Goal: Task Accomplishment & Management: Complete application form

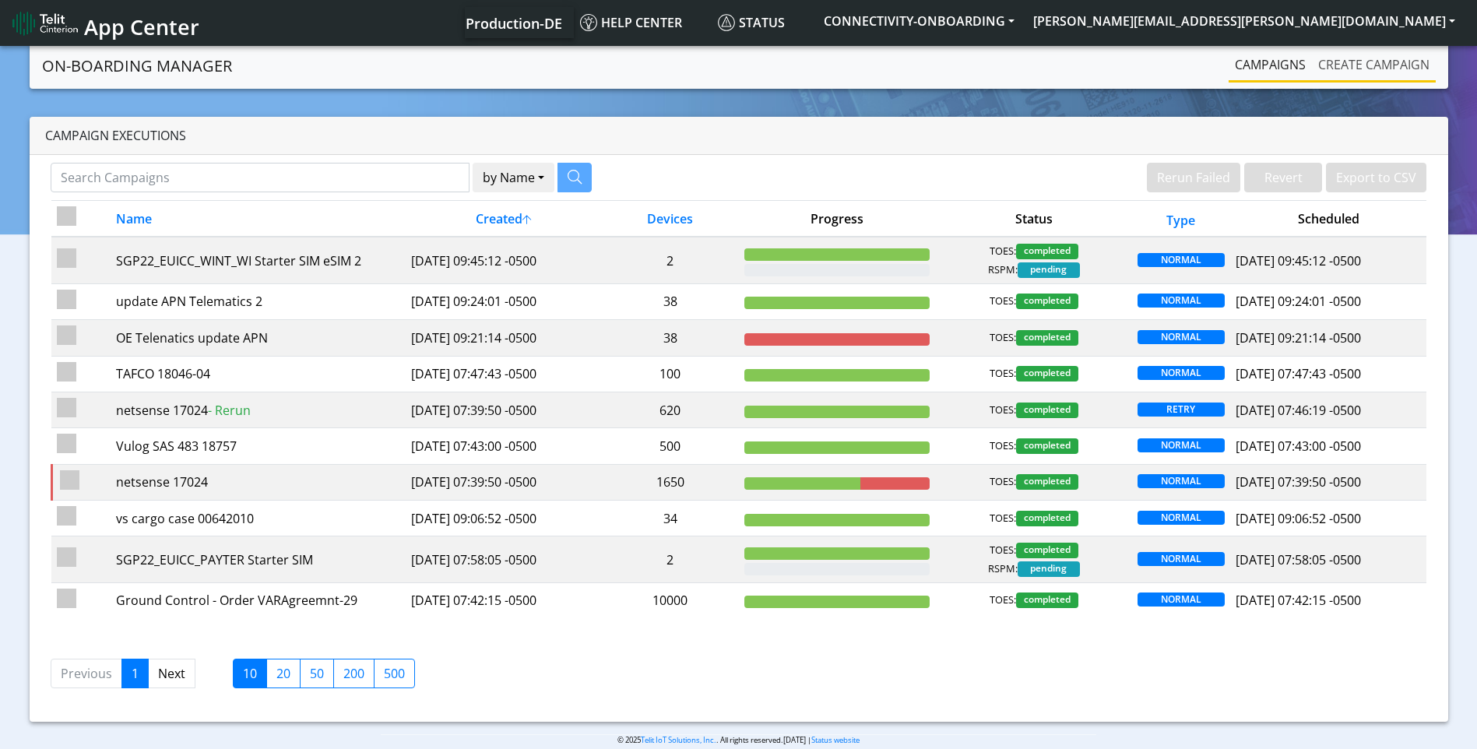
click at [1393, 64] on link "Create campaign" at bounding box center [1374, 64] width 124 height 31
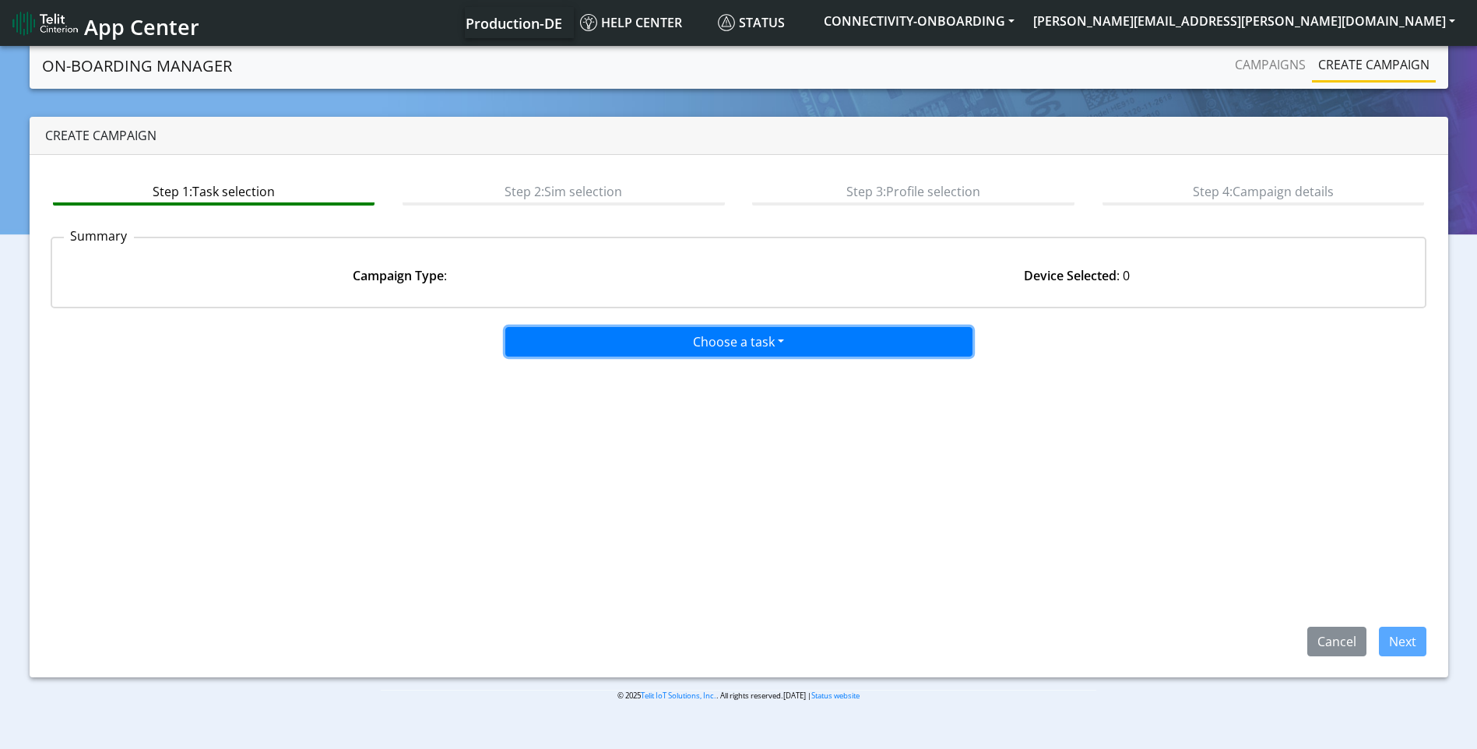
click at [606, 336] on button "Choose a task" at bounding box center [738, 342] width 467 height 30
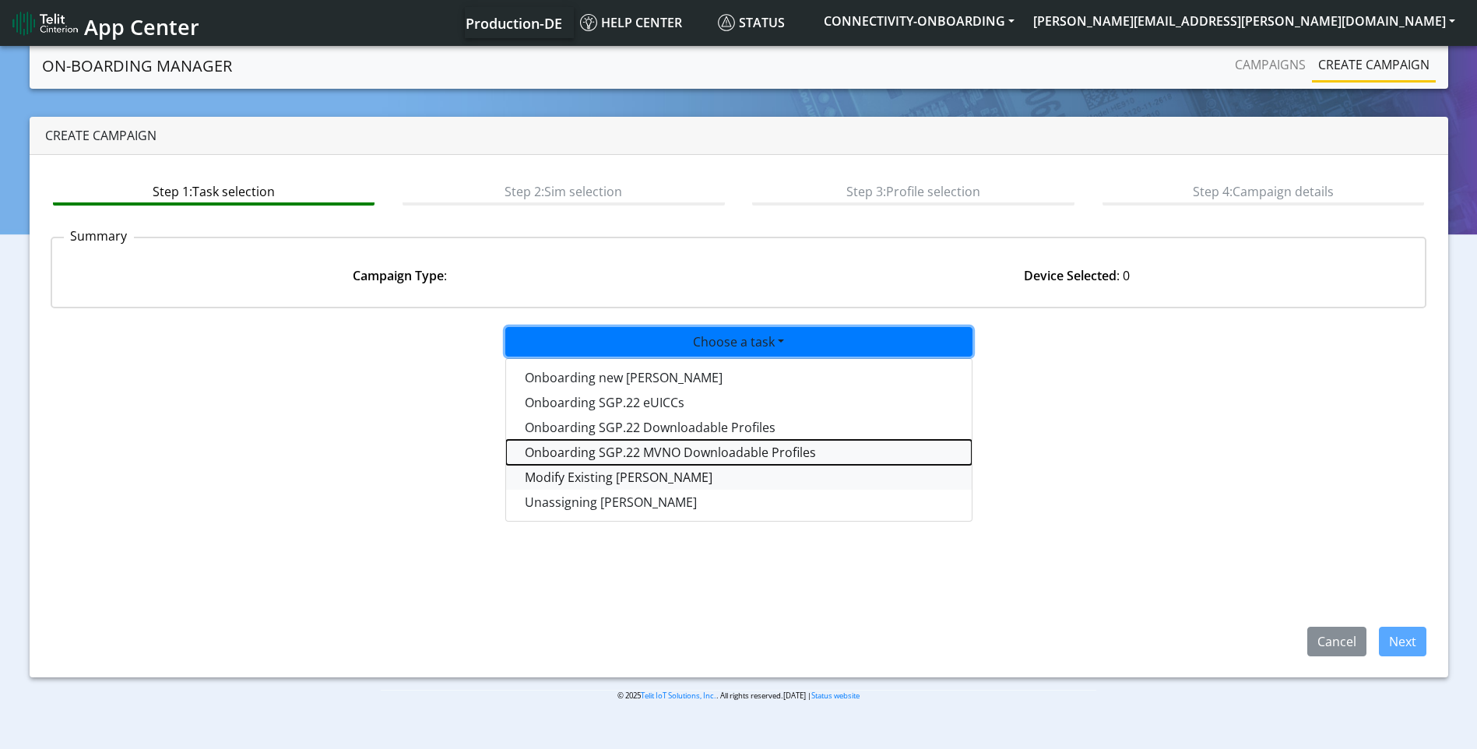
drag, startPoint x: 609, startPoint y: 464, endPoint x: 609, endPoint y: 473, distance: 9.3
click at [609, 473] on div "Onboarding new SIMs Onboarding SGP.22 eUICCs Onboarding SGP.22 Downloadable Pro…" at bounding box center [738, 439] width 467 height 163
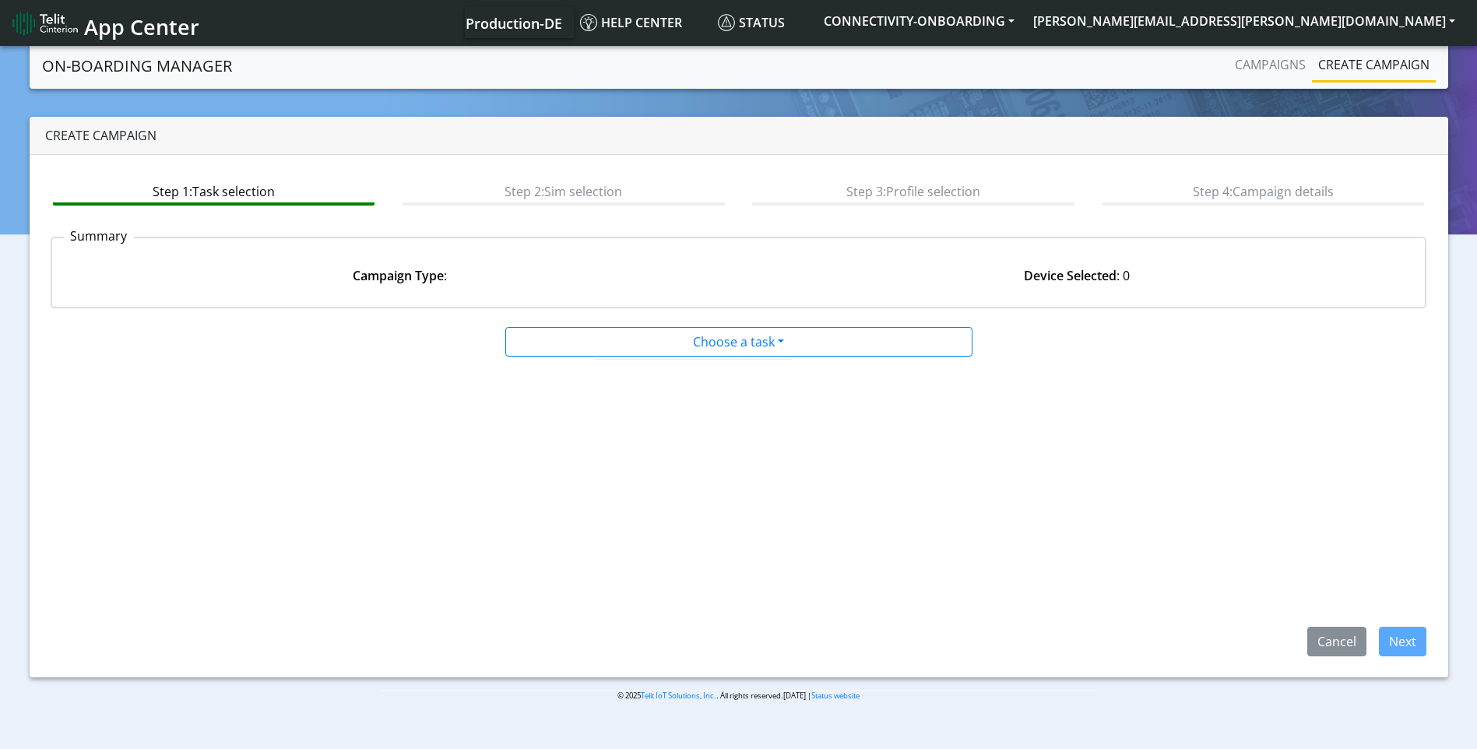
click at [609, 473] on app-paging-btns "Cancel Next" at bounding box center [739, 506] width 1376 height 299
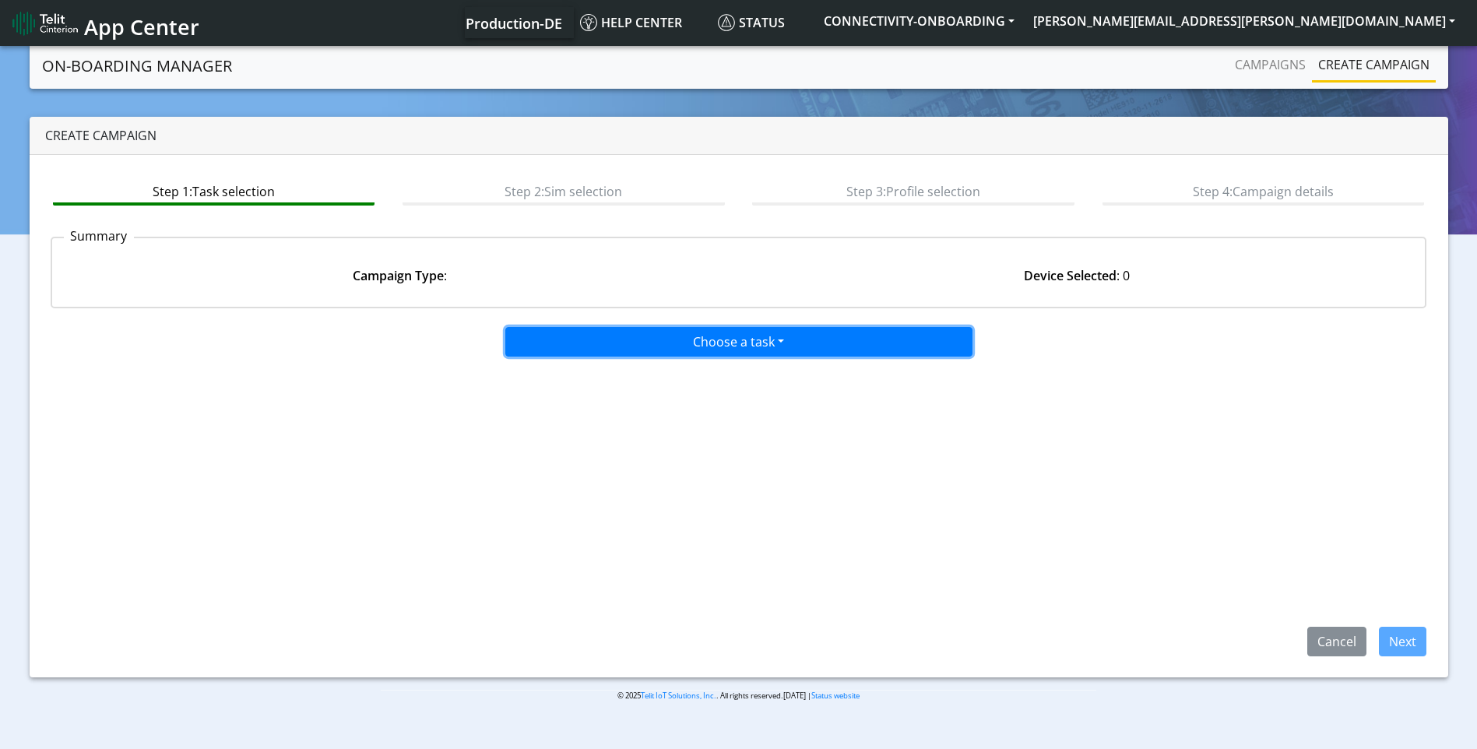
click at [630, 339] on button "Choose a task" at bounding box center [738, 342] width 467 height 30
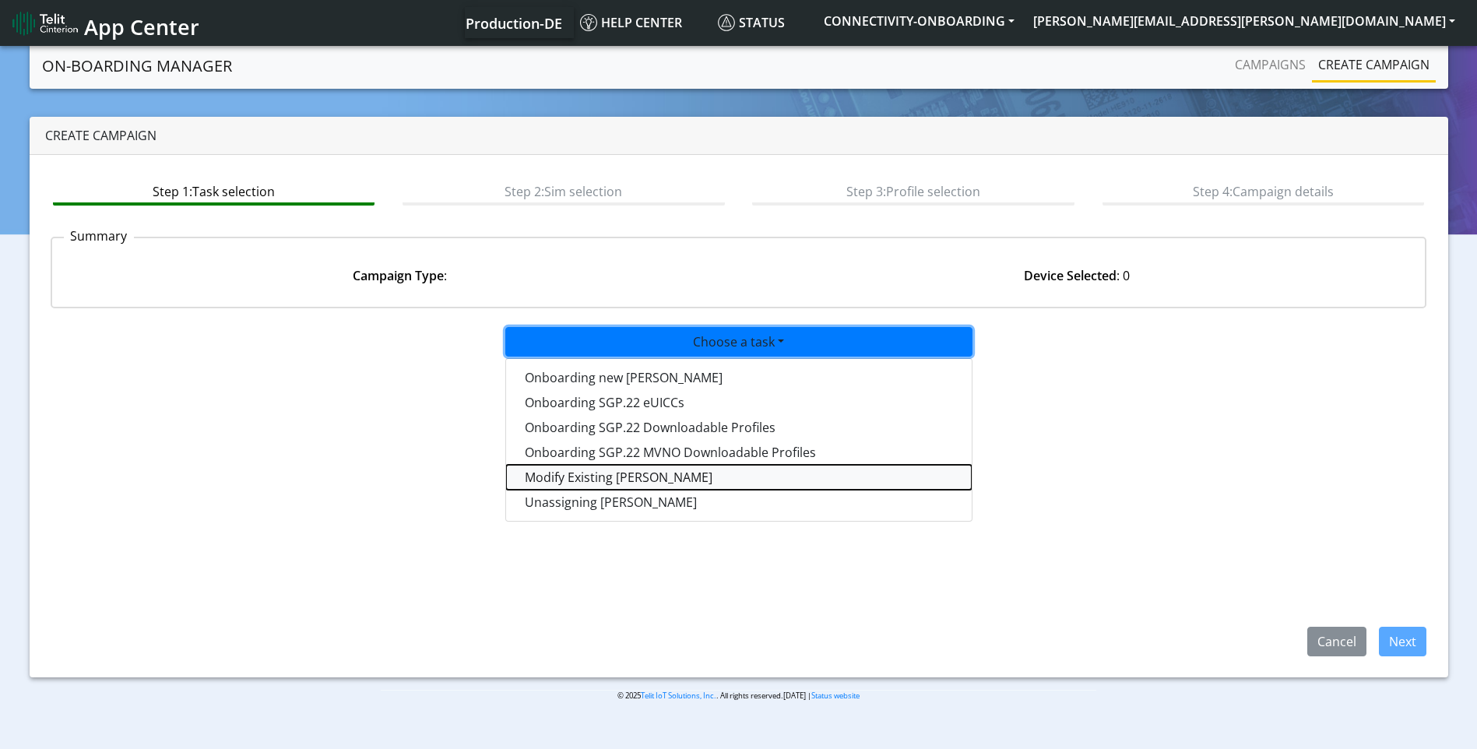
click at [606, 476] on taskiotp-dropdown "Modify Existing SIMs" at bounding box center [739, 477] width 466 height 25
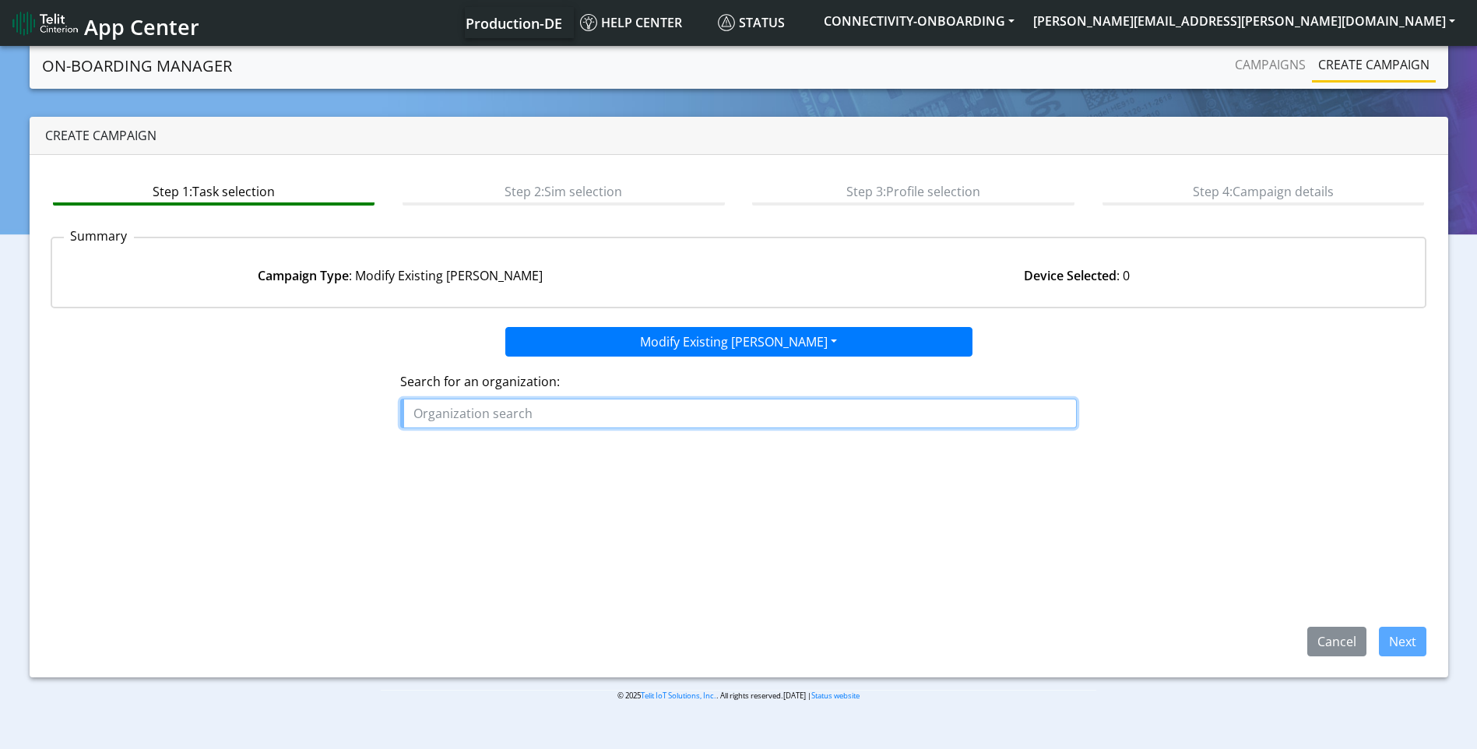
click at [494, 406] on input "text" at bounding box center [738, 414] width 676 height 30
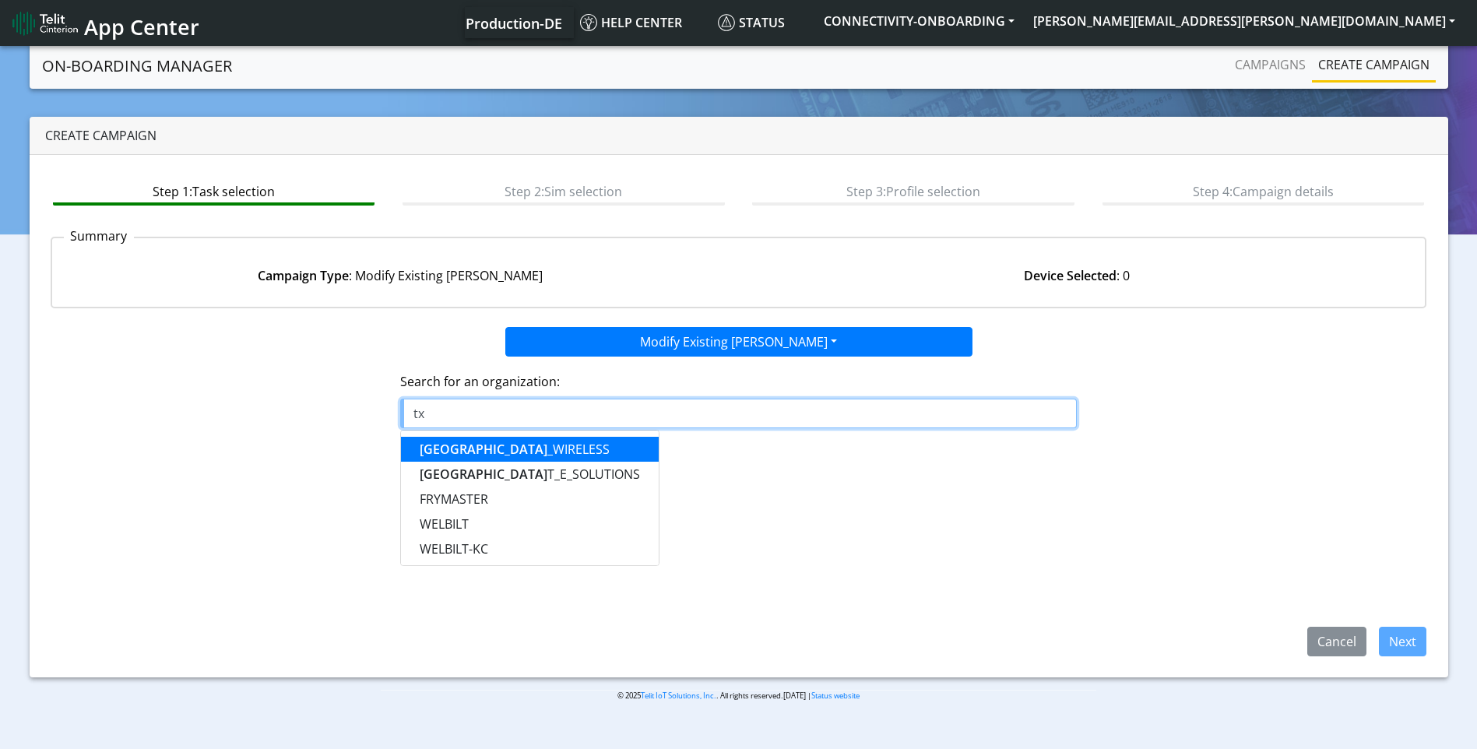
click at [481, 452] on ngb-highlight "TX _WIRELESS" at bounding box center [515, 449] width 190 height 17
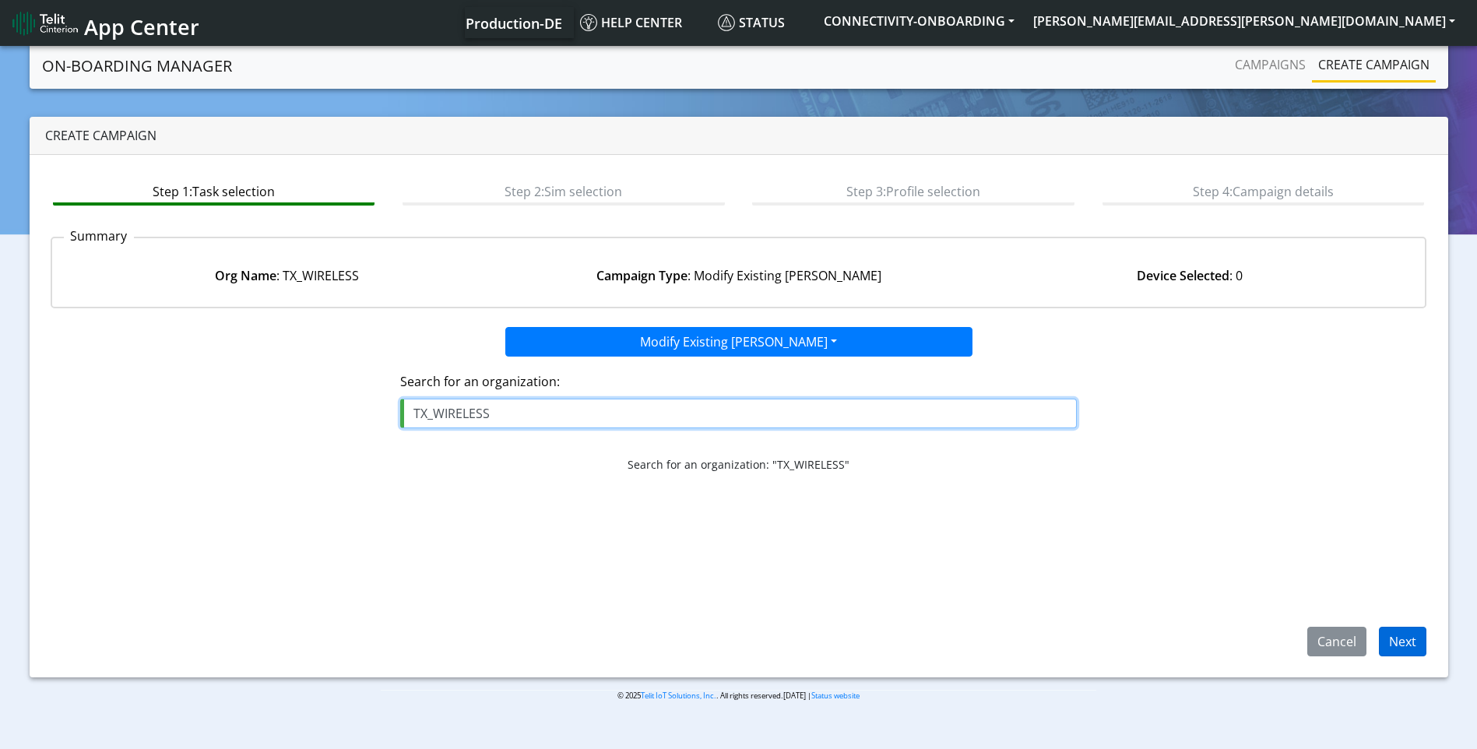
type input "TX_WIRELESS"
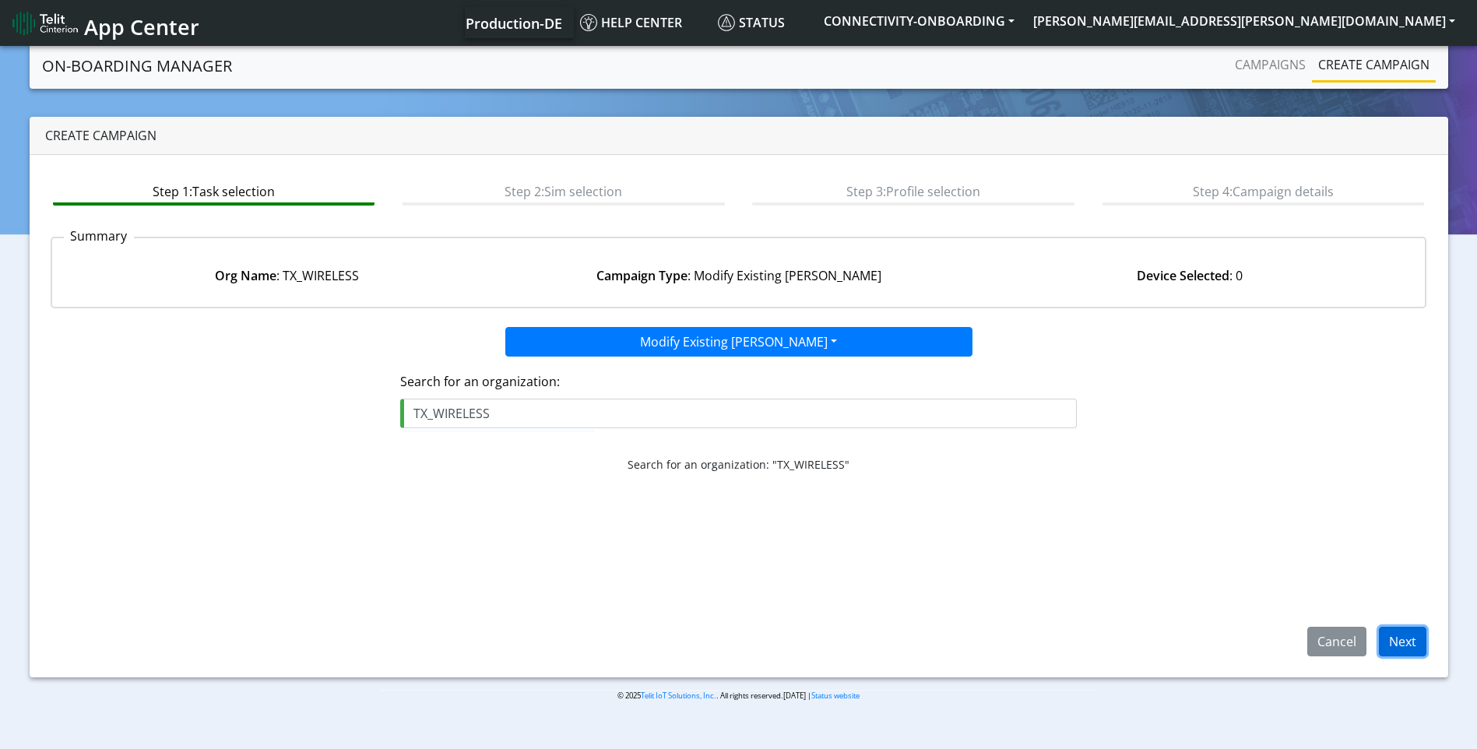
click at [1399, 644] on button "Next" at bounding box center [1402, 642] width 47 height 30
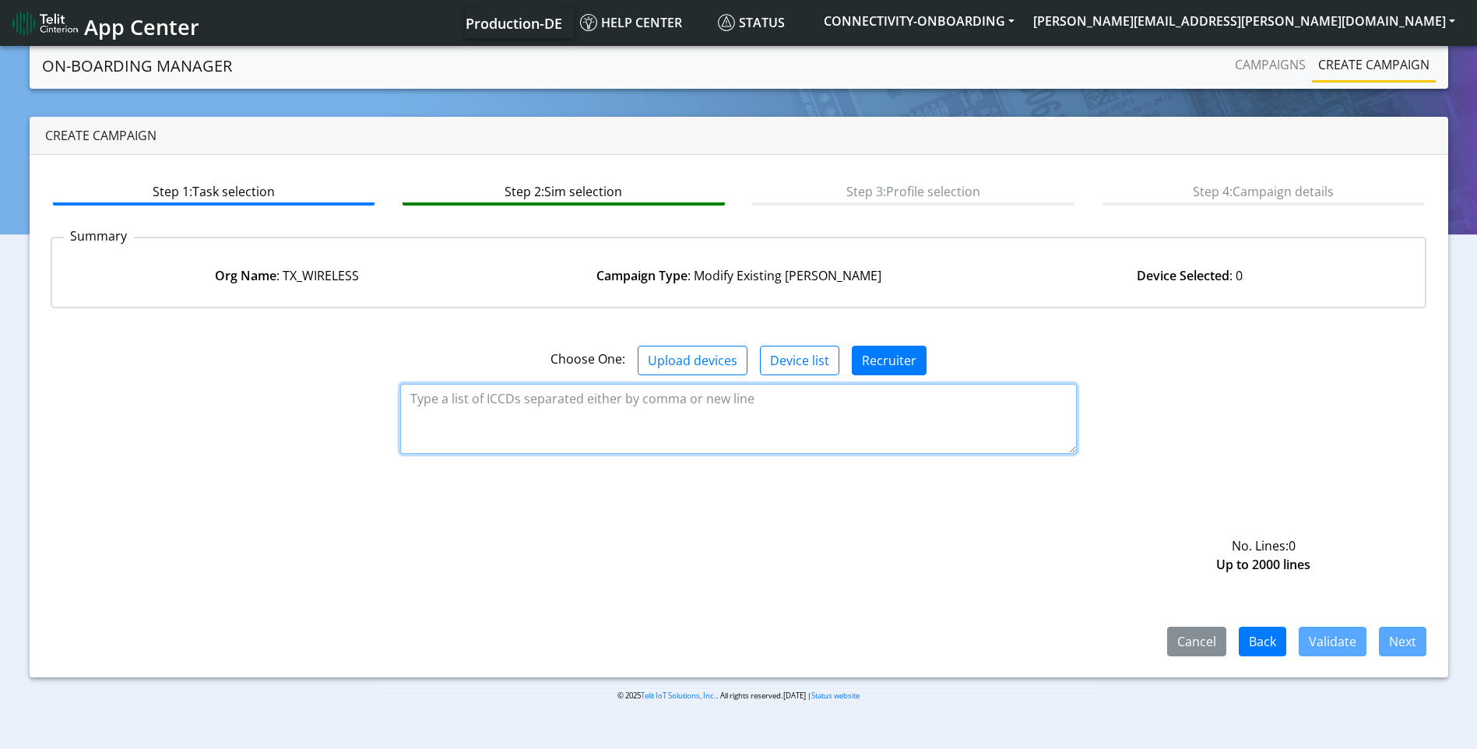
click at [865, 415] on textarea at bounding box center [738, 419] width 676 height 70
paste textarea "89358151000008438668"
type textarea "89358151000008438668"
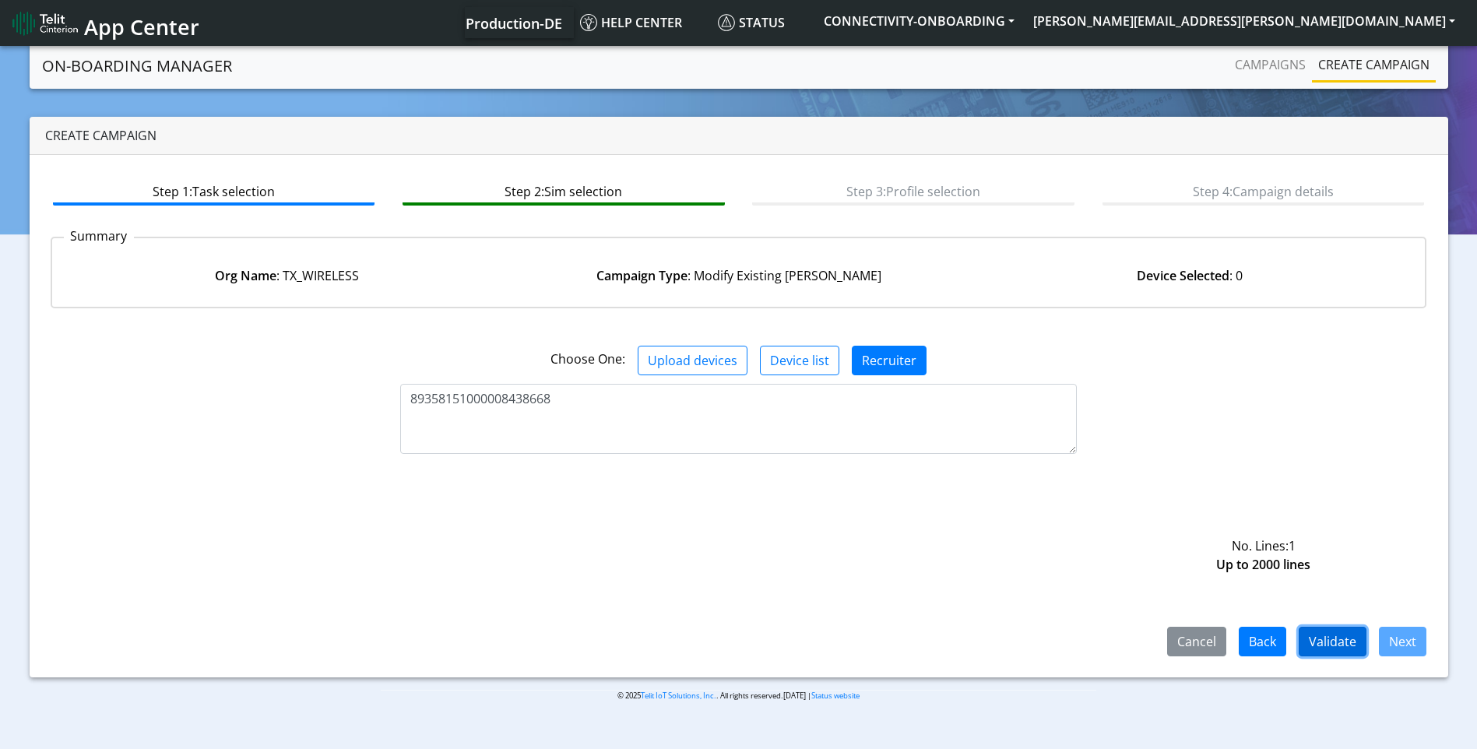
click at [1337, 634] on button "Validate" at bounding box center [1332, 642] width 68 height 30
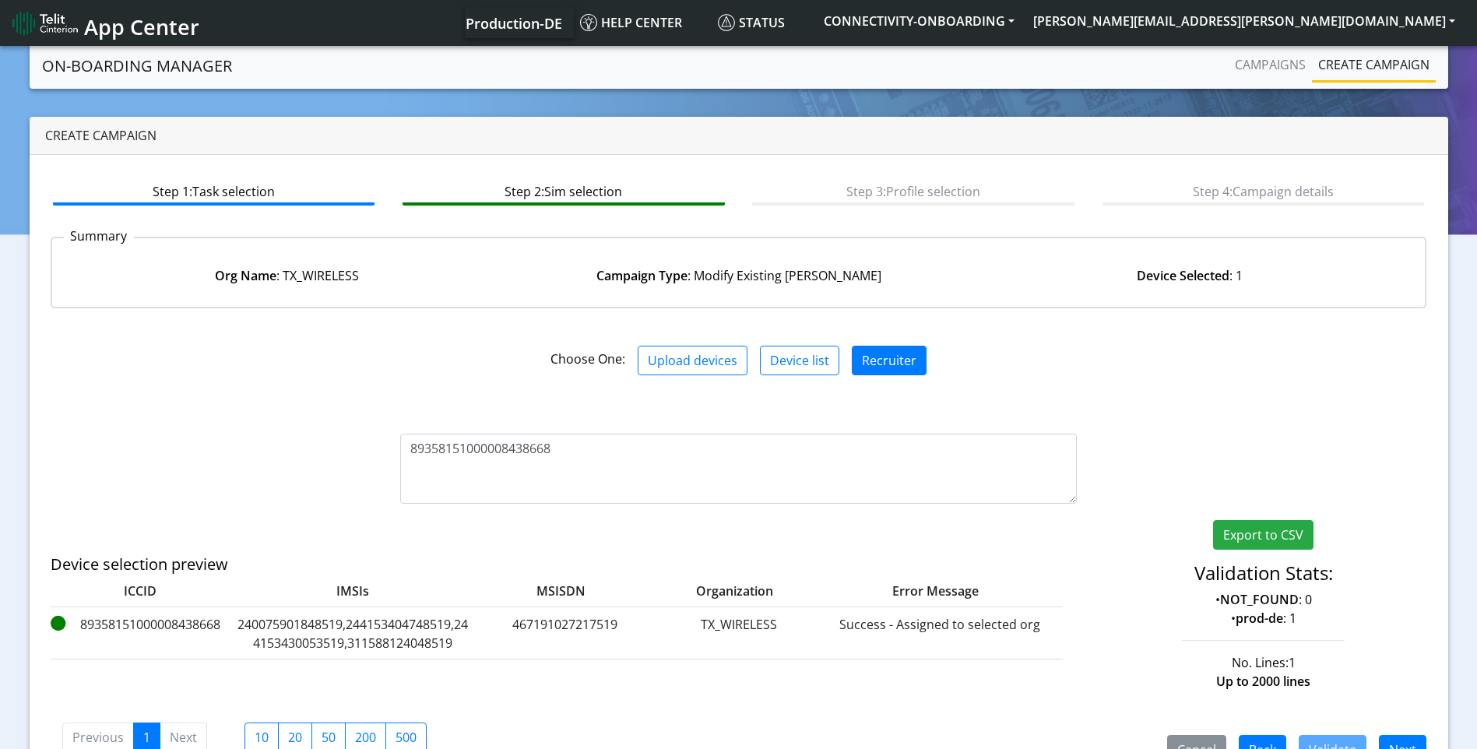
scroll to position [43, 0]
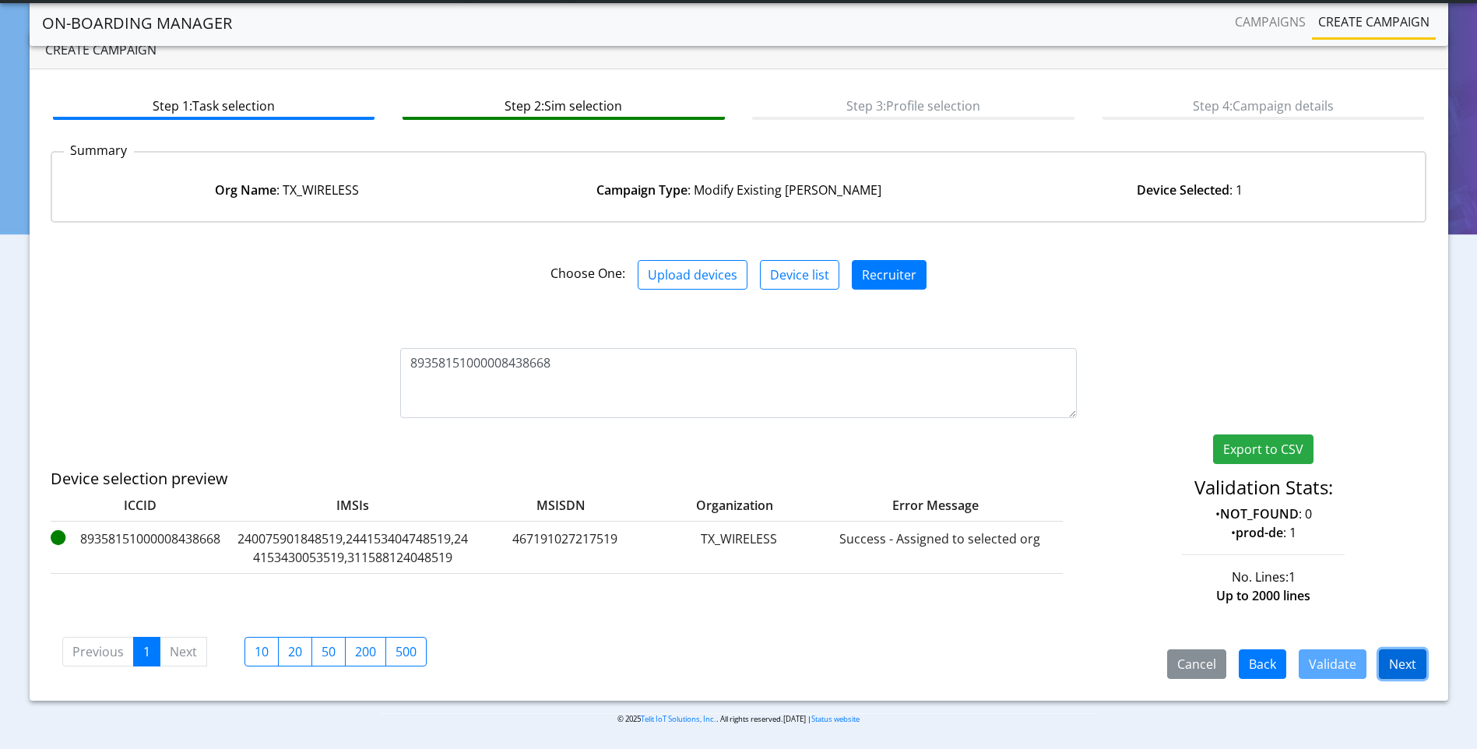
click at [1413, 655] on button "Next" at bounding box center [1402, 664] width 47 height 30
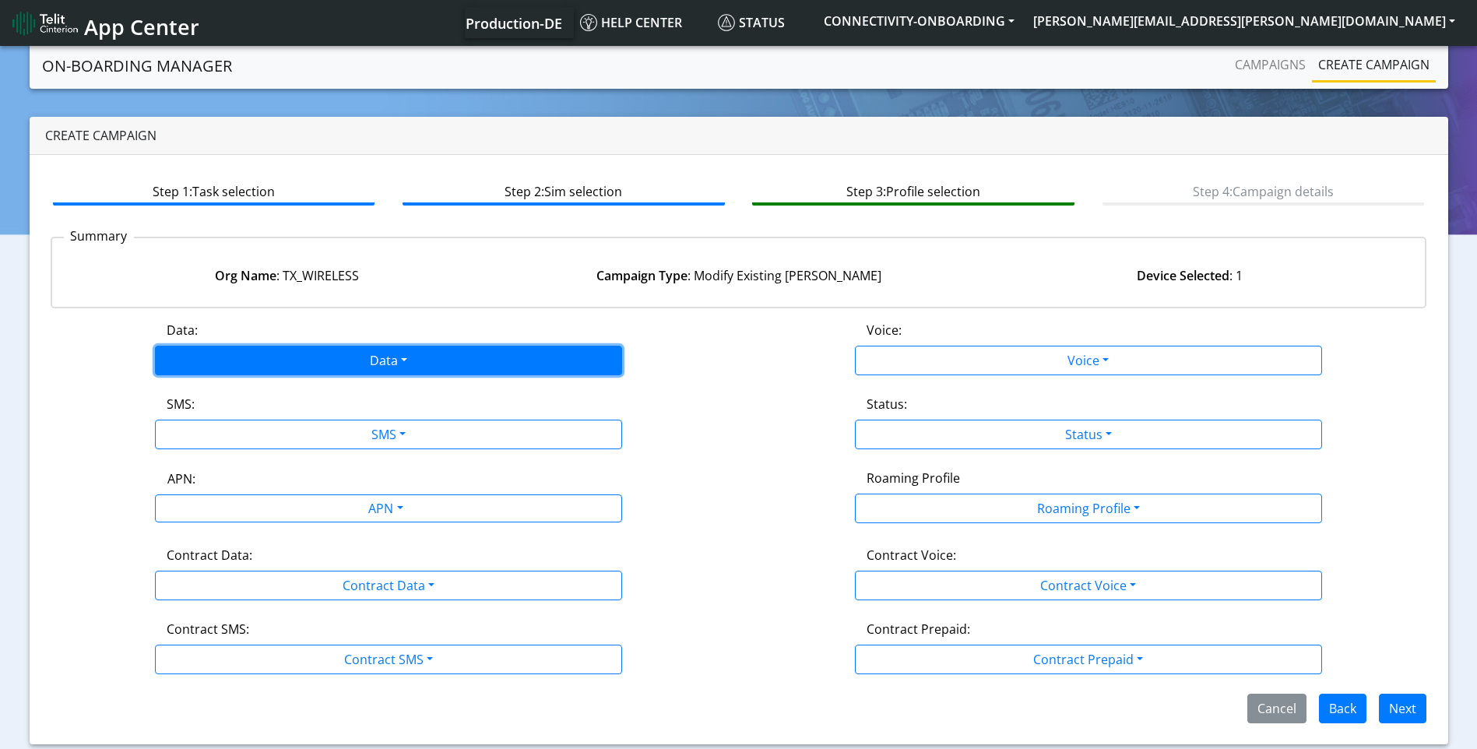
click at [319, 363] on button "Data" at bounding box center [388, 361] width 467 height 30
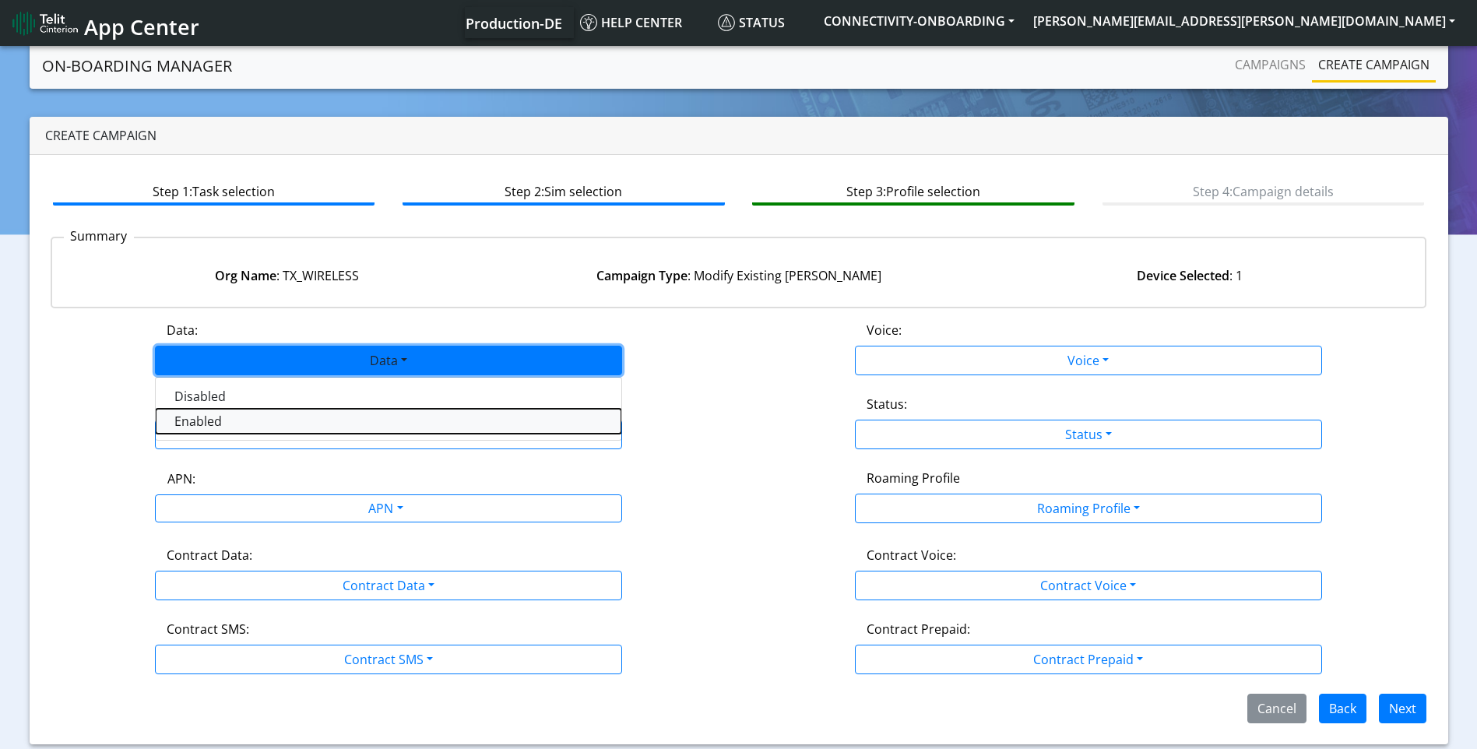
click at [297, 419] on button "Enabled" at bounding box center [389, 421] width 466 height 25
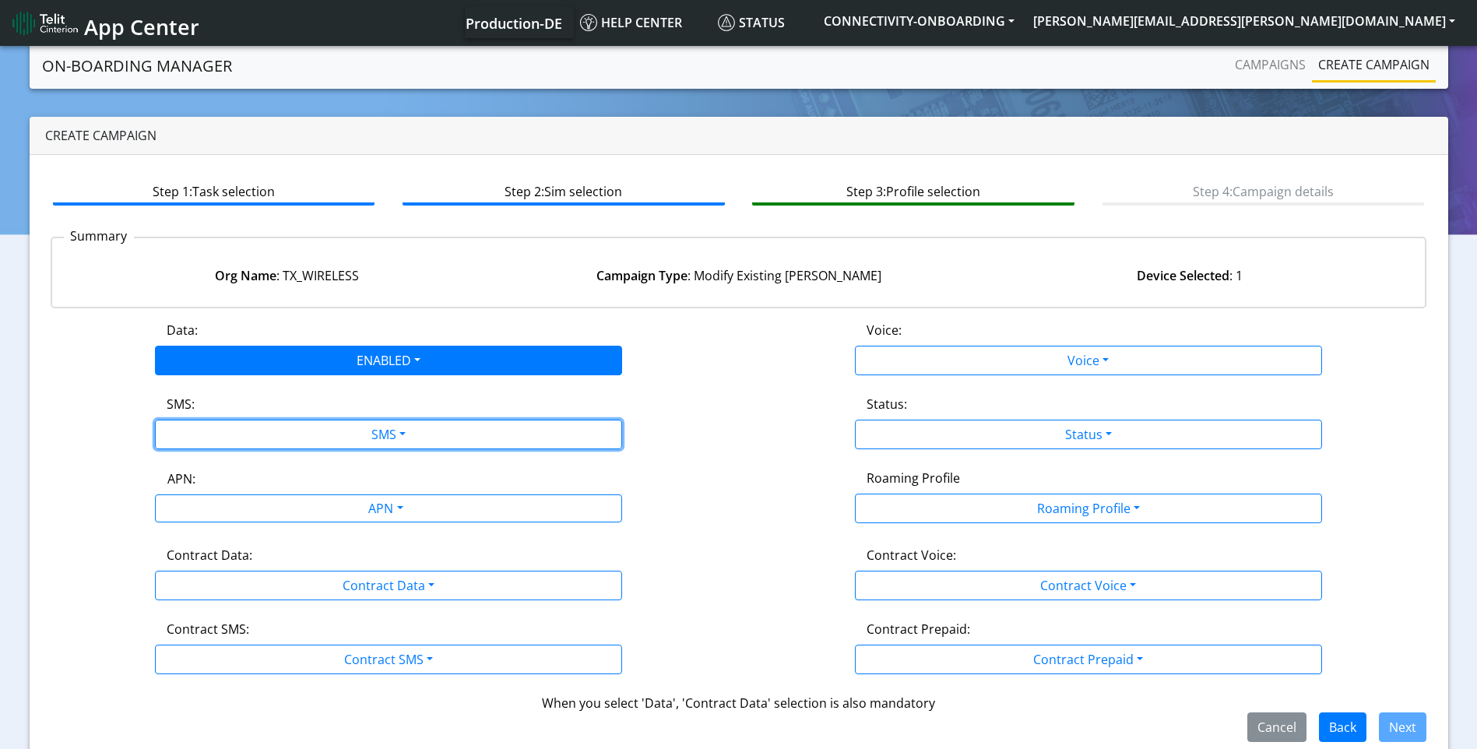
click at [297, 420] on button "SMS" at bounding box center [388, 435] width 467 height 30
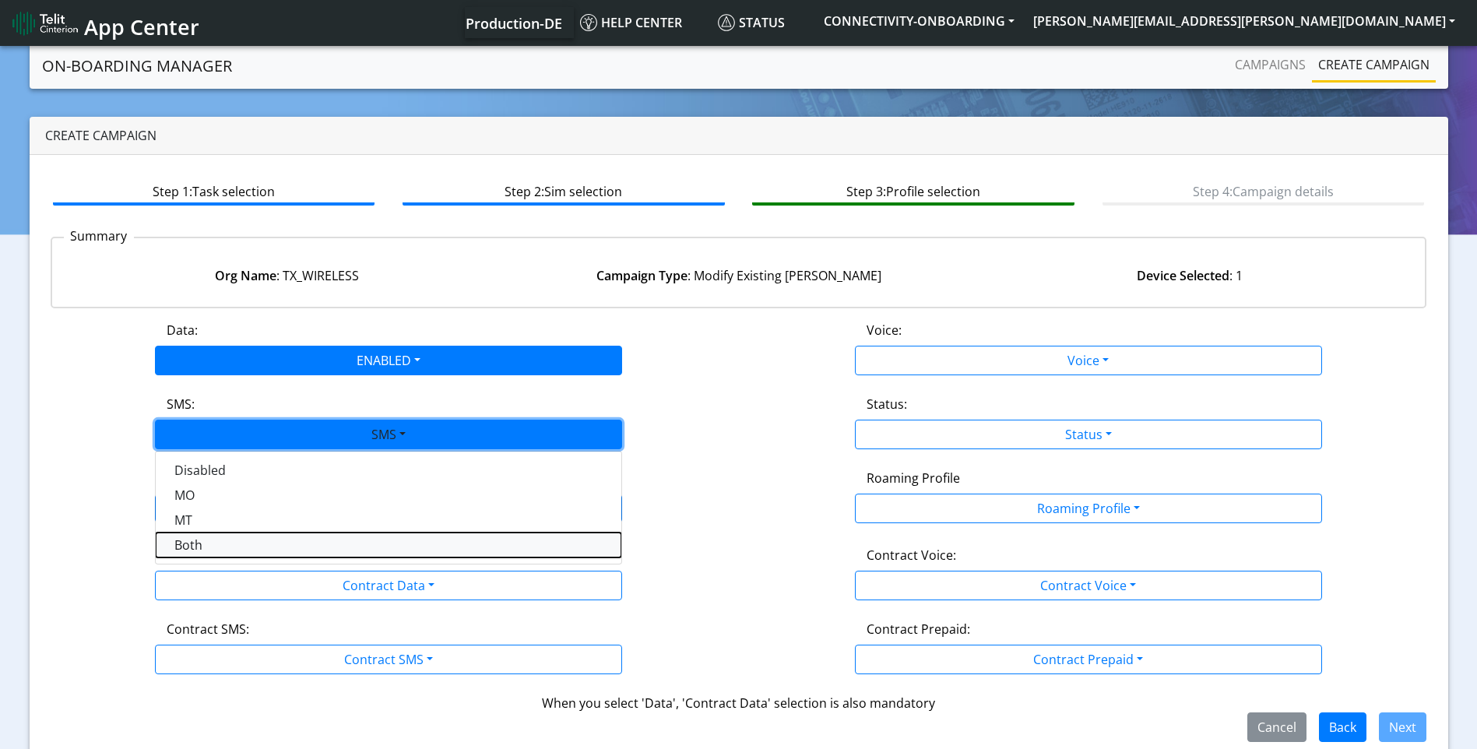
click at [258, 549] on button "Both" at bounding box center [389, 544] width 466 height 25
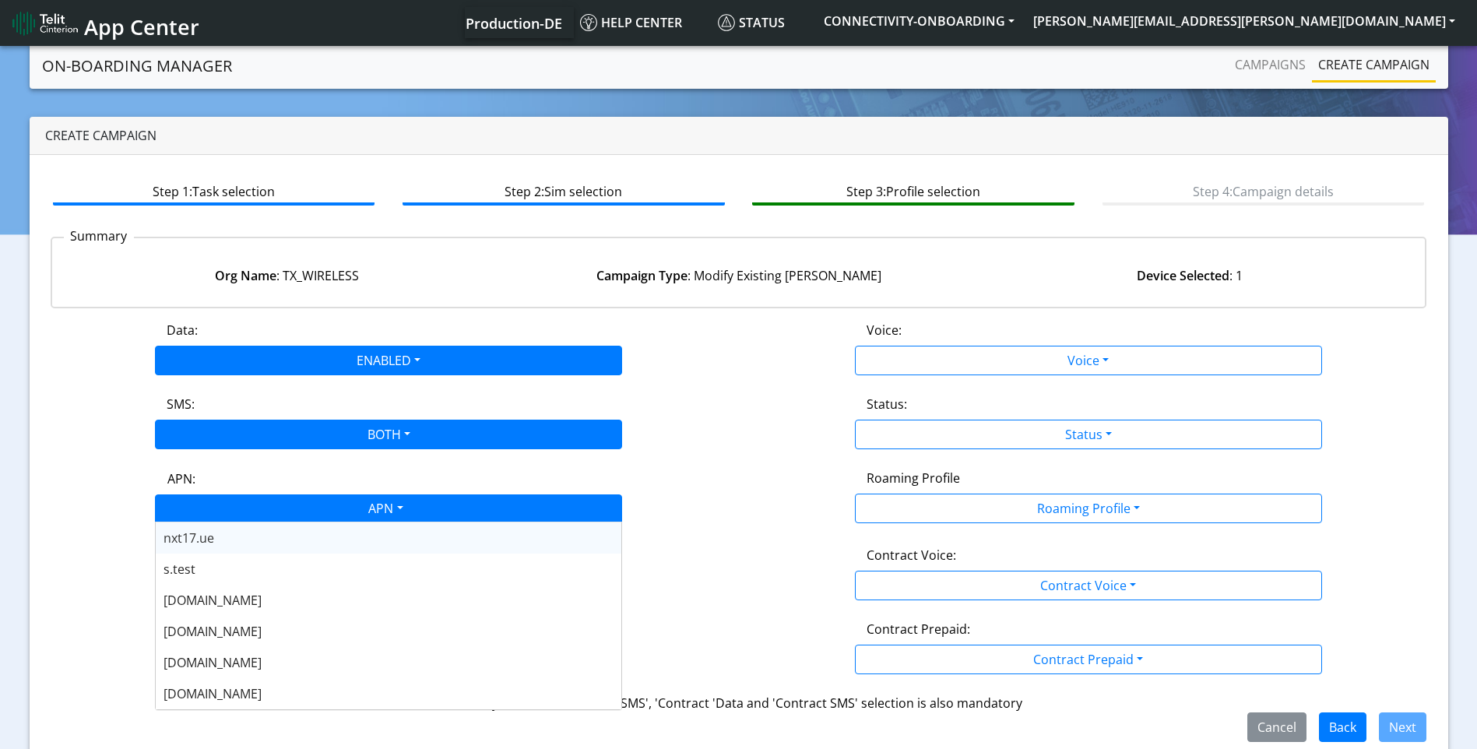
click at [282, 505] on div "APN" at bounding box center [385, 510] width 494 height 30
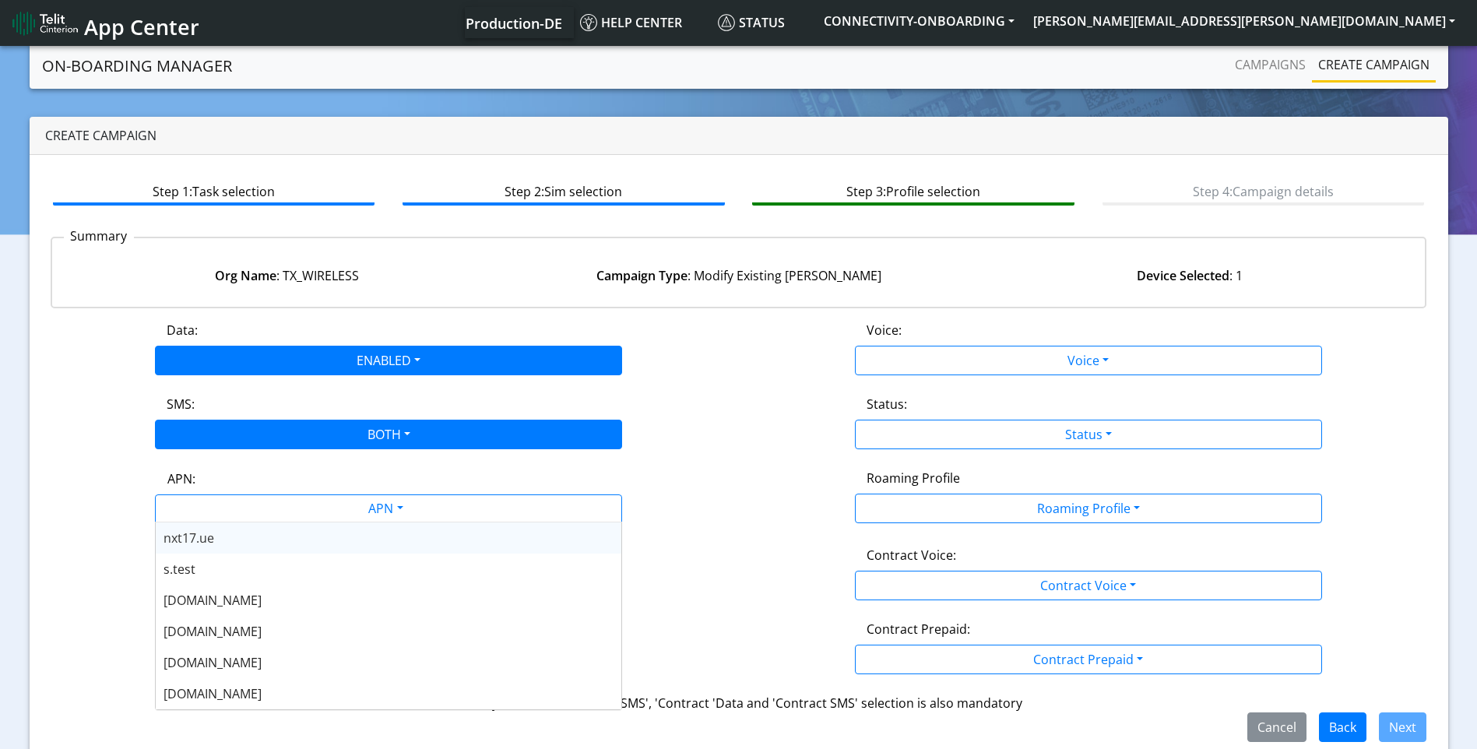
click at [295, 469] on div "APN:" at bounding box center [389, 481] width 466 height 25
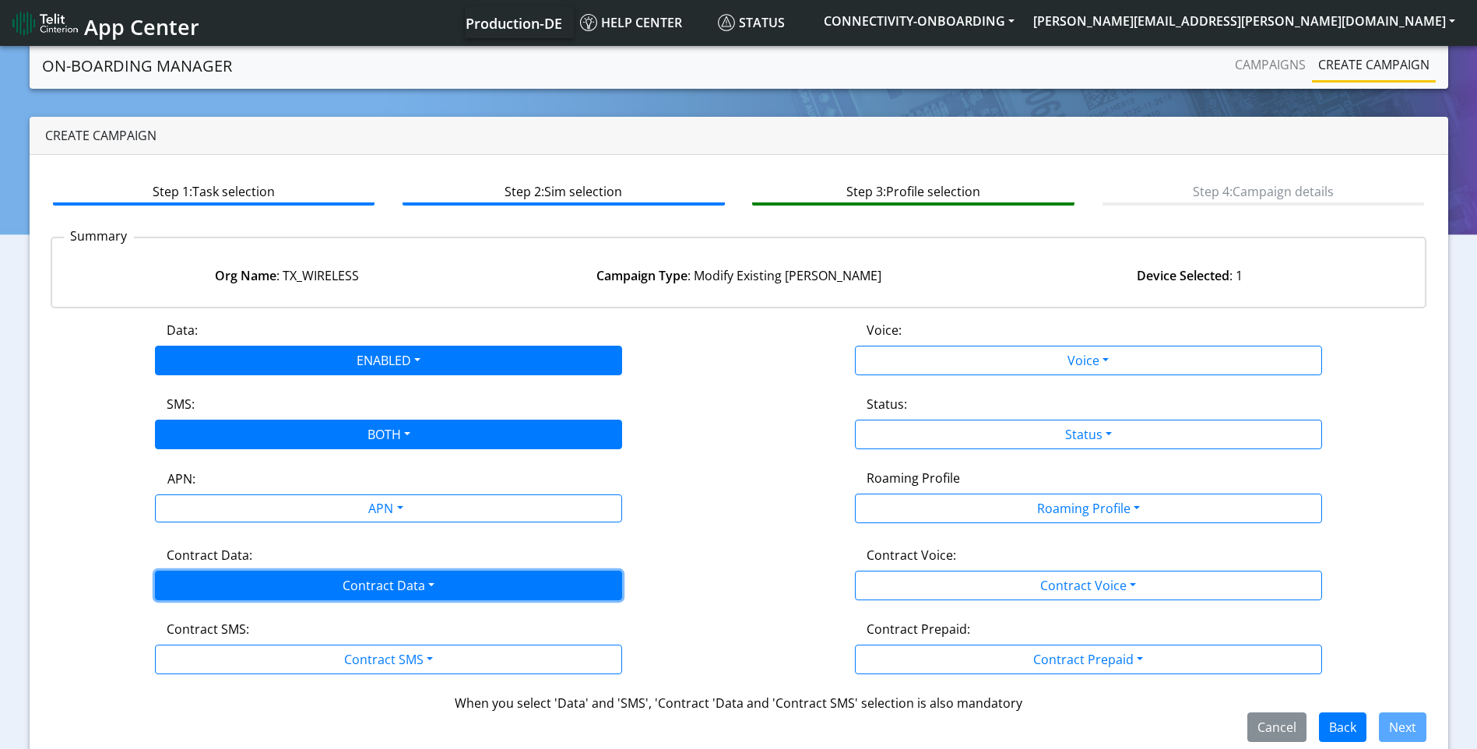
click at [274, 578] on button "Contract Data" at bounding box center [388, 586] width 467 height 30
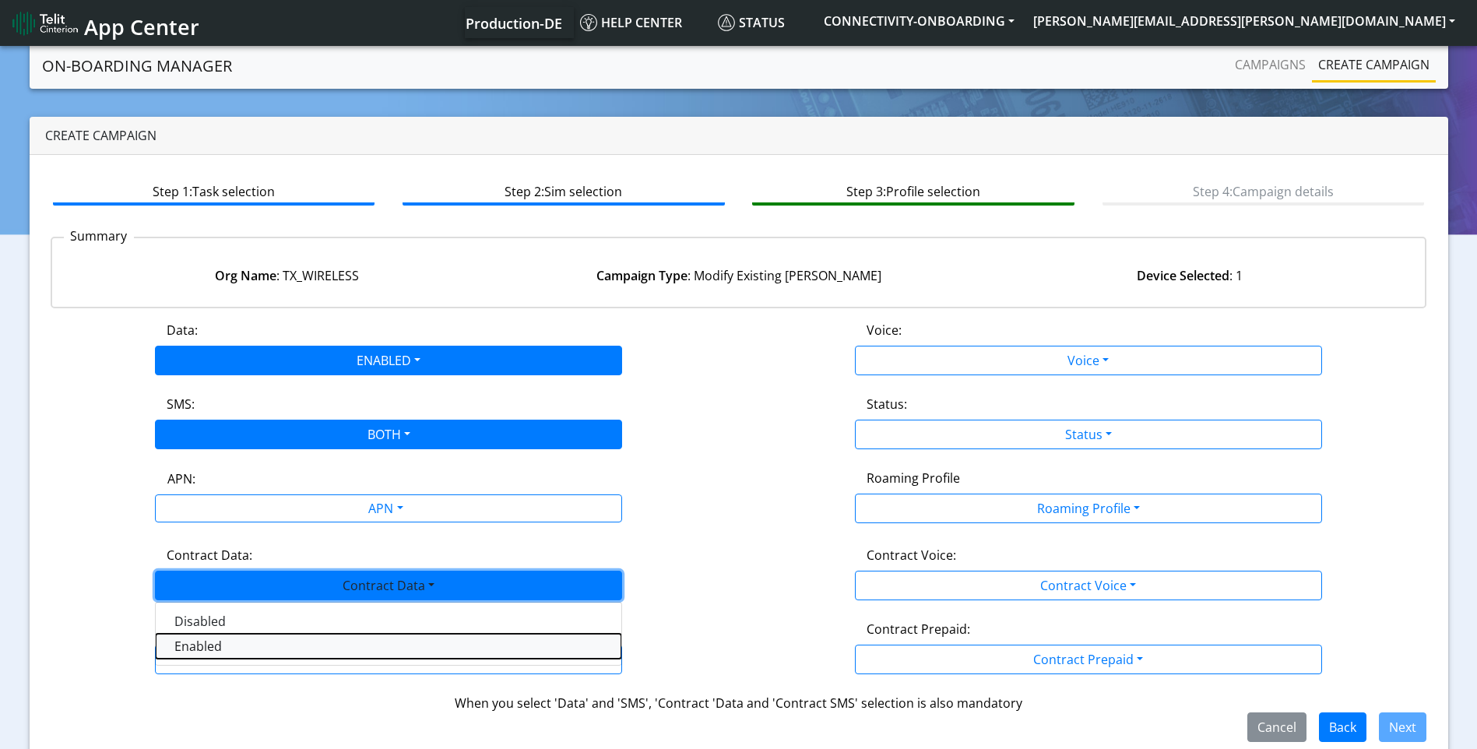
click at [257, 640] on Dataenabled-dropdown "Enabled" at bounding box center [389, 646] width 466 height 25
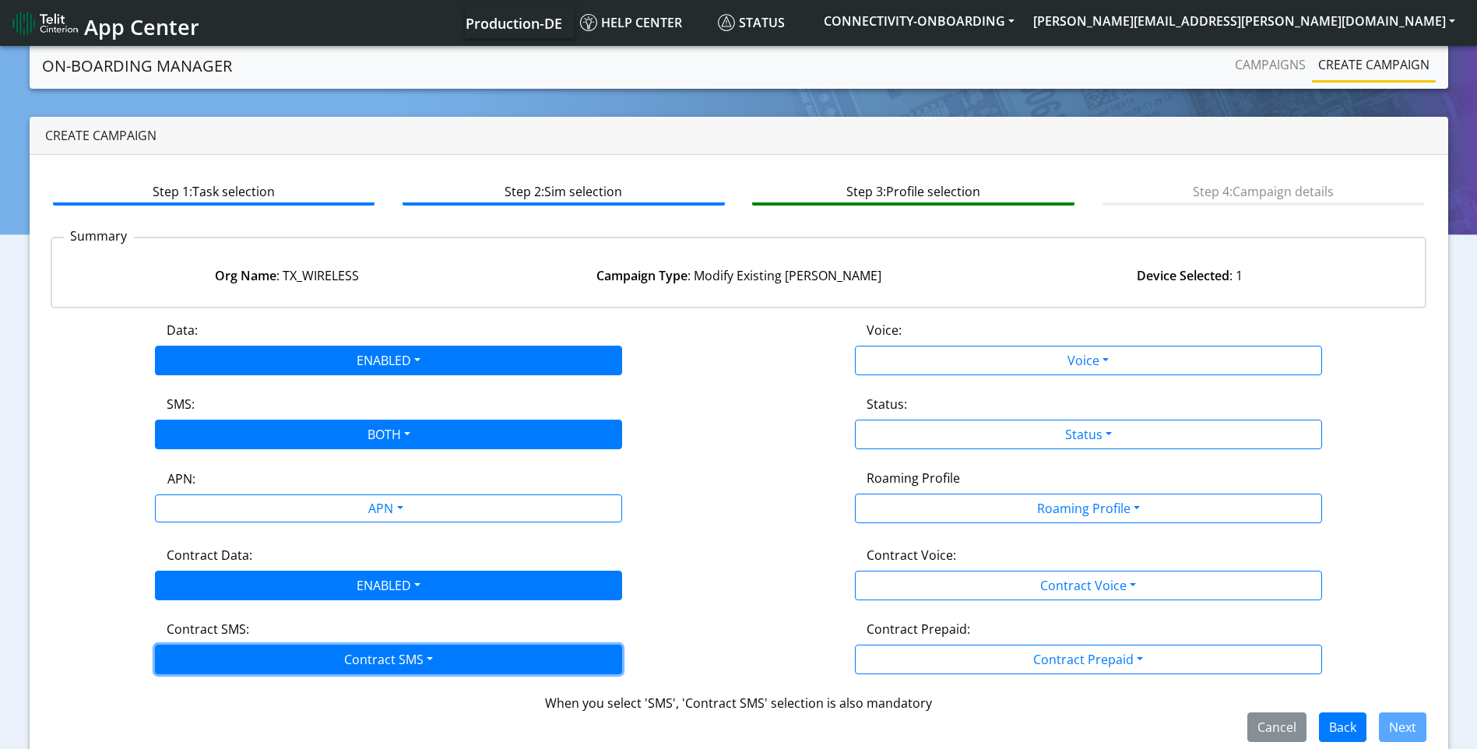
click at [258, 656] on button "Contract SMS" at bounding box center [388, 660] width 467 height 30
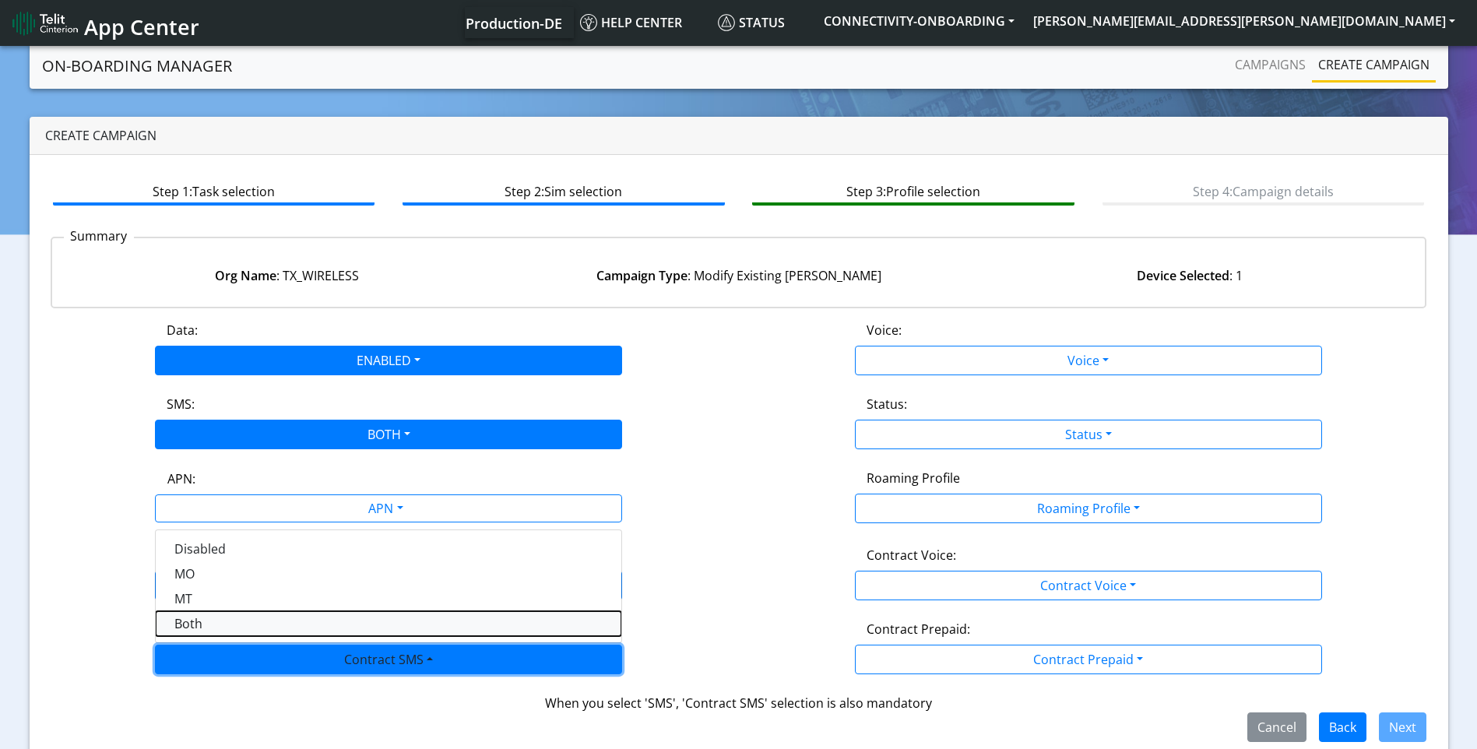
click at [228, 624] on SMSboth-dropdown "Both" at bounding box center [389, 623] width 466 height 25
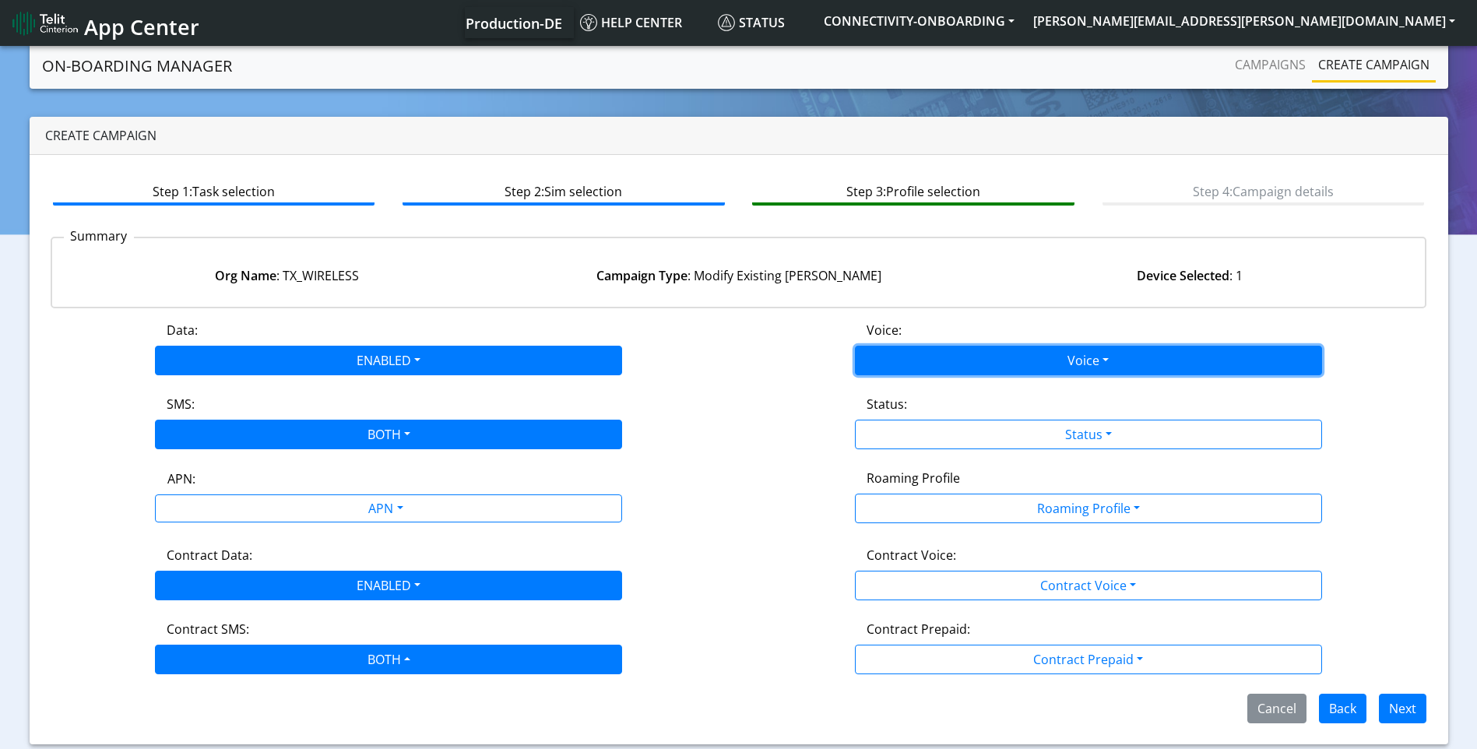
click at [1092, 361] on button "Voice" at bounding box center [1088, 361] width 467 height 30
click at [1418, 321] on div "Voice: Voice Disabled Enabled" at bounding box center [1089, 348] width 700 height 54
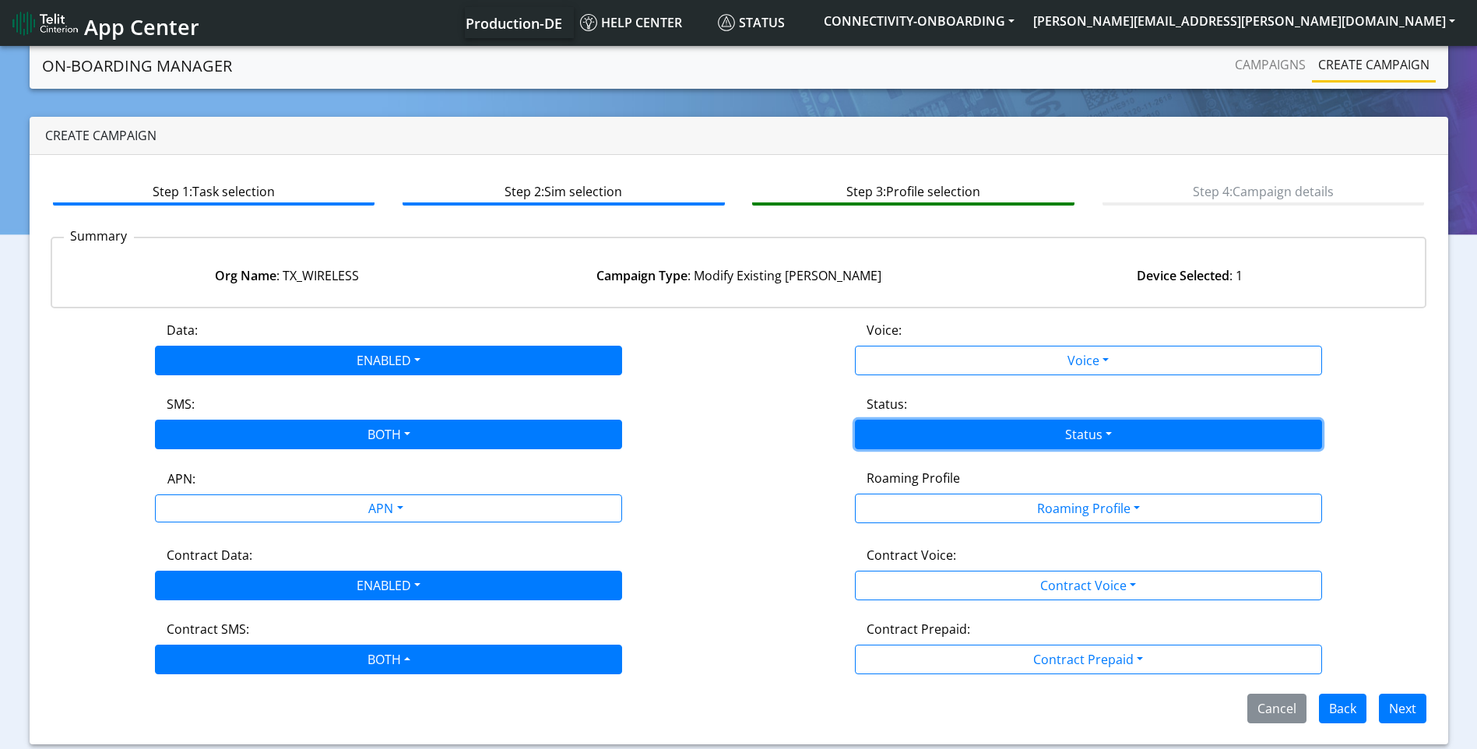
click at [1031, 433] on button "Status" at bounding box center [1088, 435] width 467 height 30
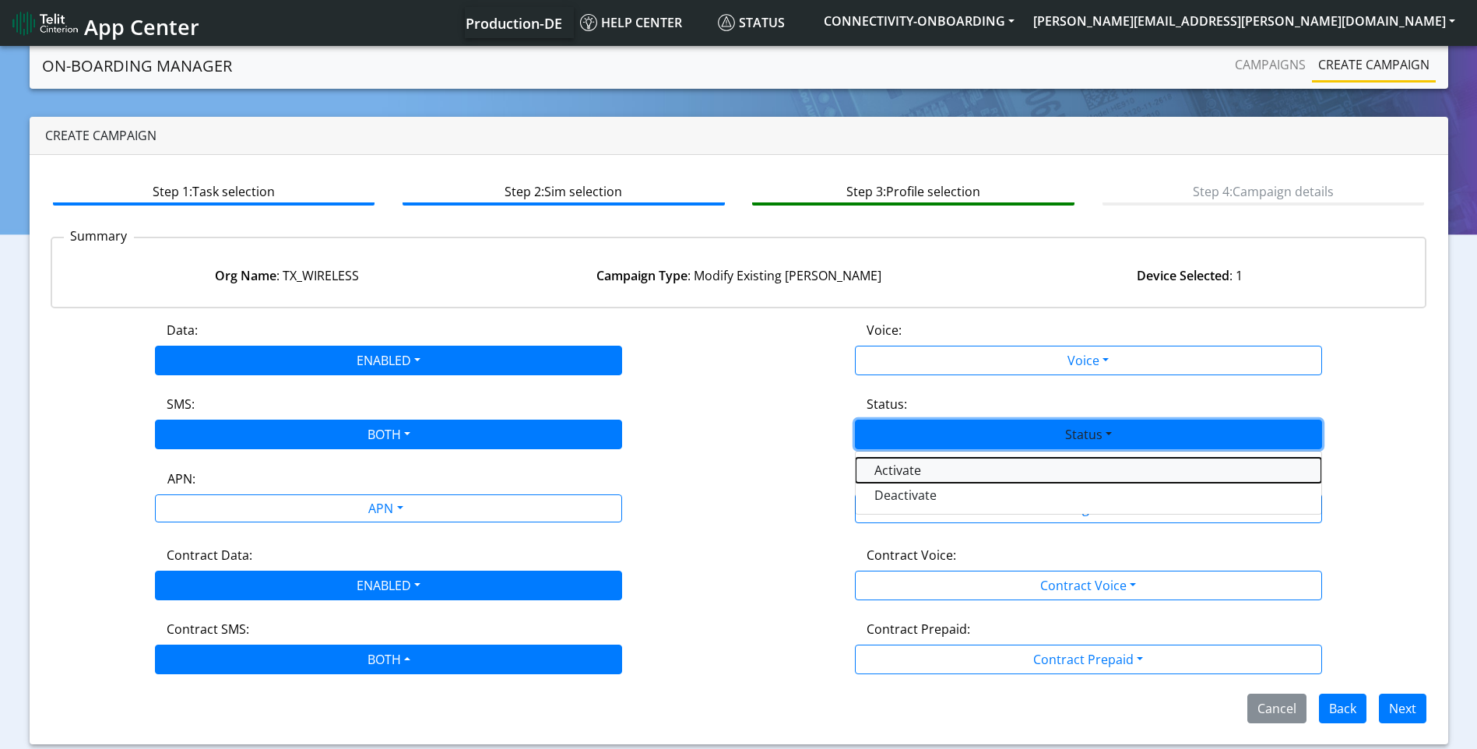
click at [997, 472] on button "Activate" at bounding box center [1089, 470] width 466 height 25
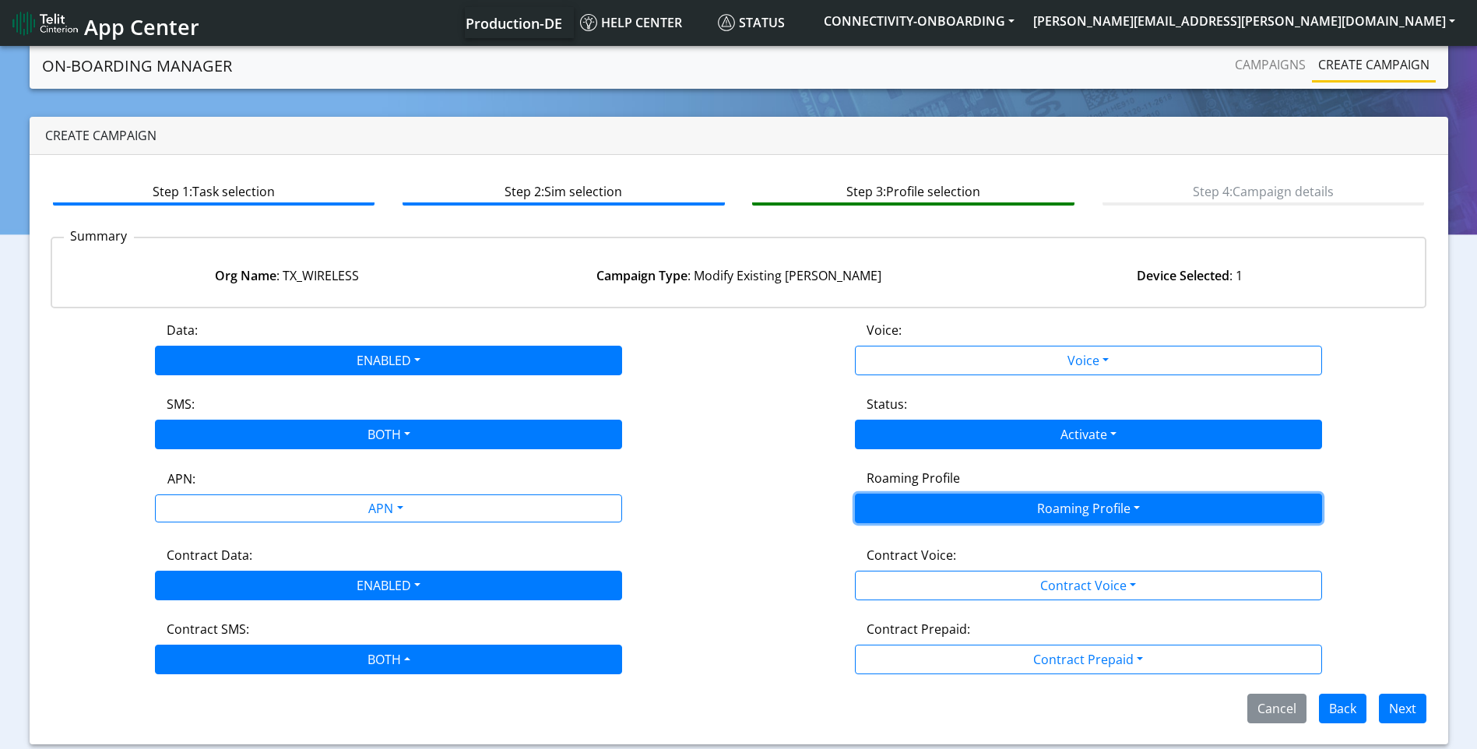
click at [1029, 514] on button "Roaming Profile" at bounding box center [1088, 509] width 467 height 30
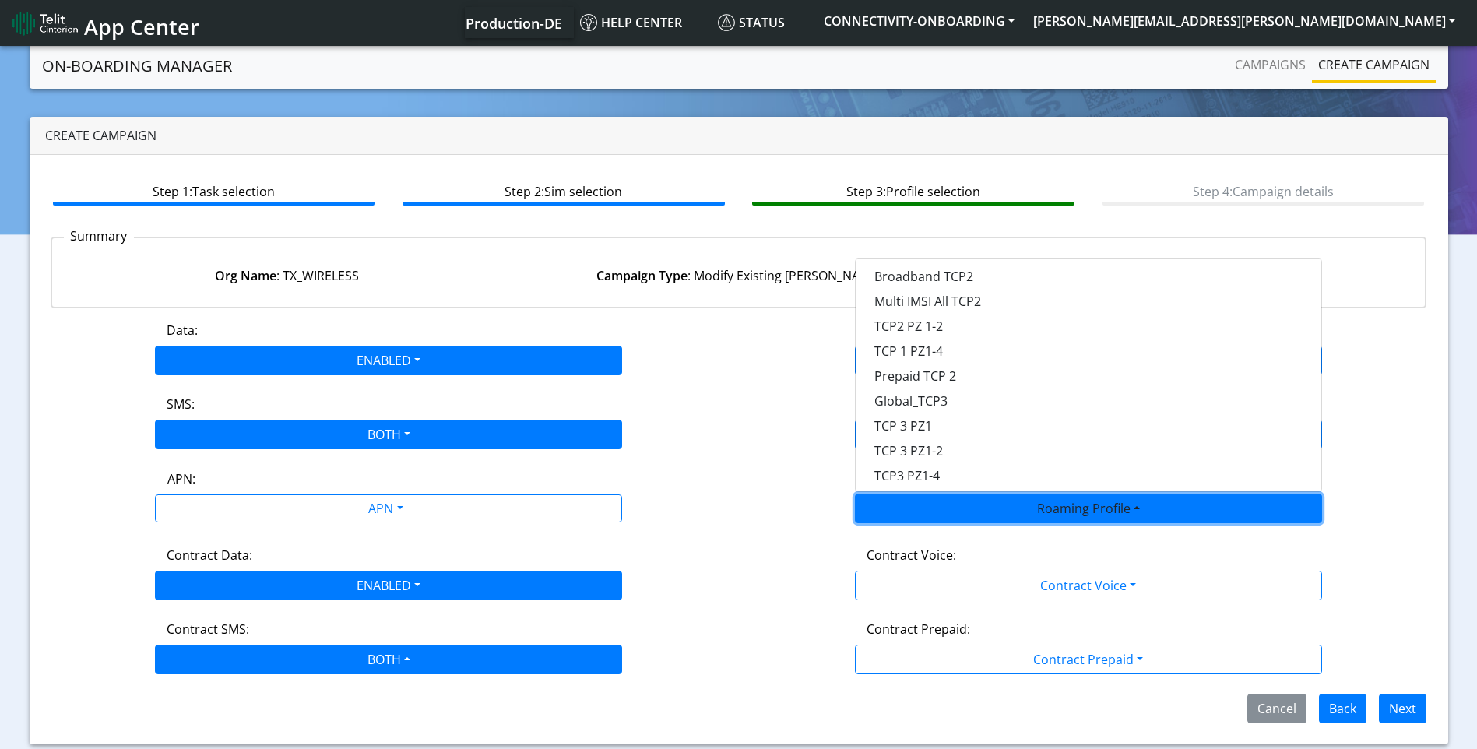
scroll to position [186, 0]
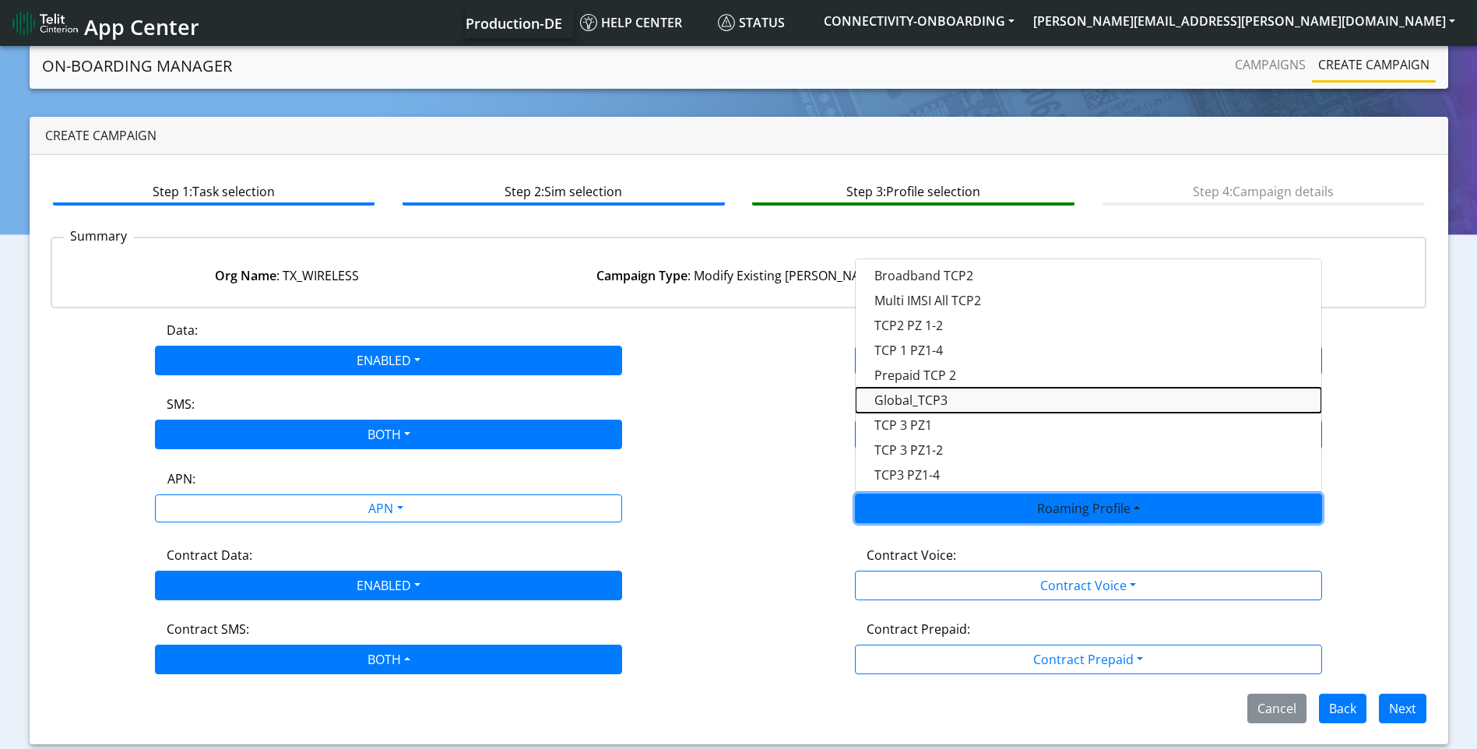
click at [1052, 409] on Profile-dropdown "Global_TCP3" at bounding box center [1089, 400] width 466 height 25
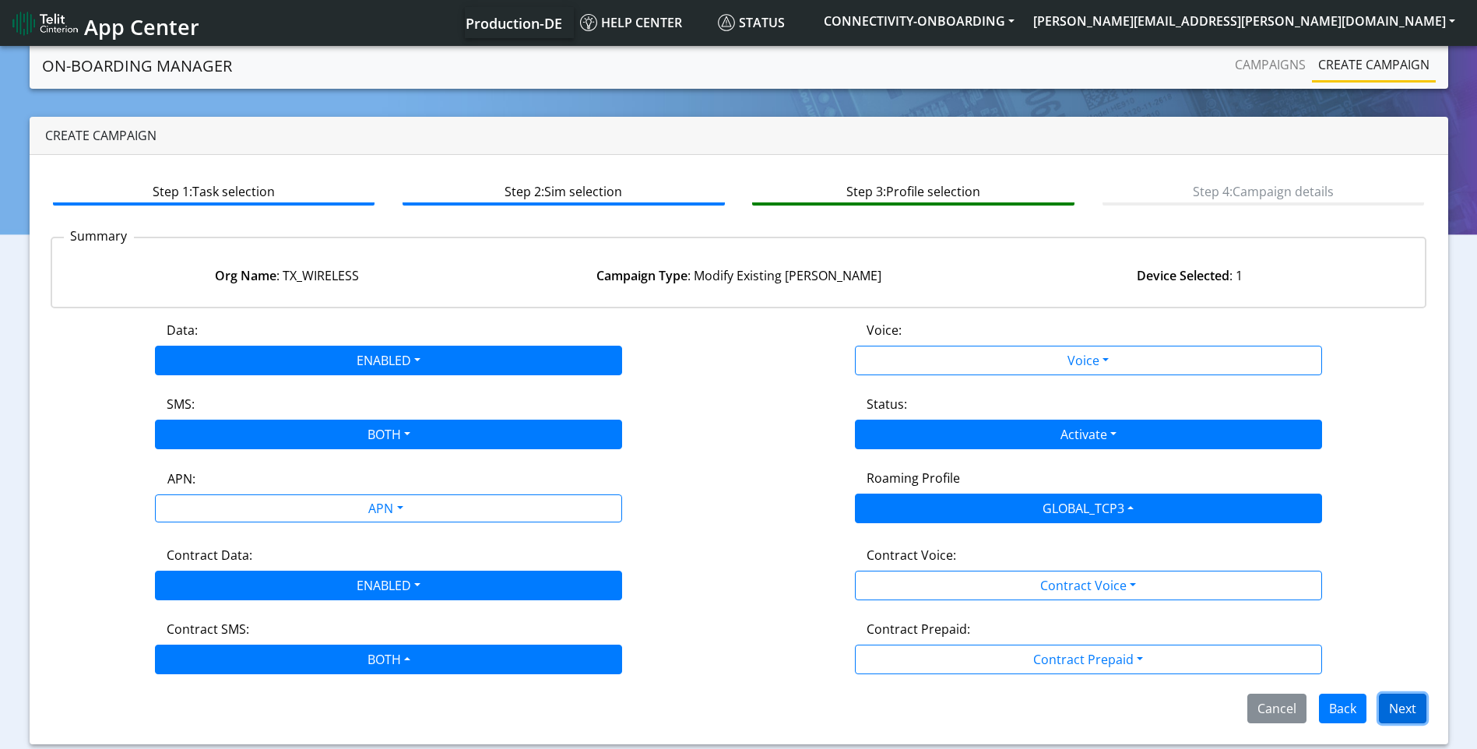
click at [1415, 709] on button "Next" at bounding box center [1402, 709] width 47 height 30
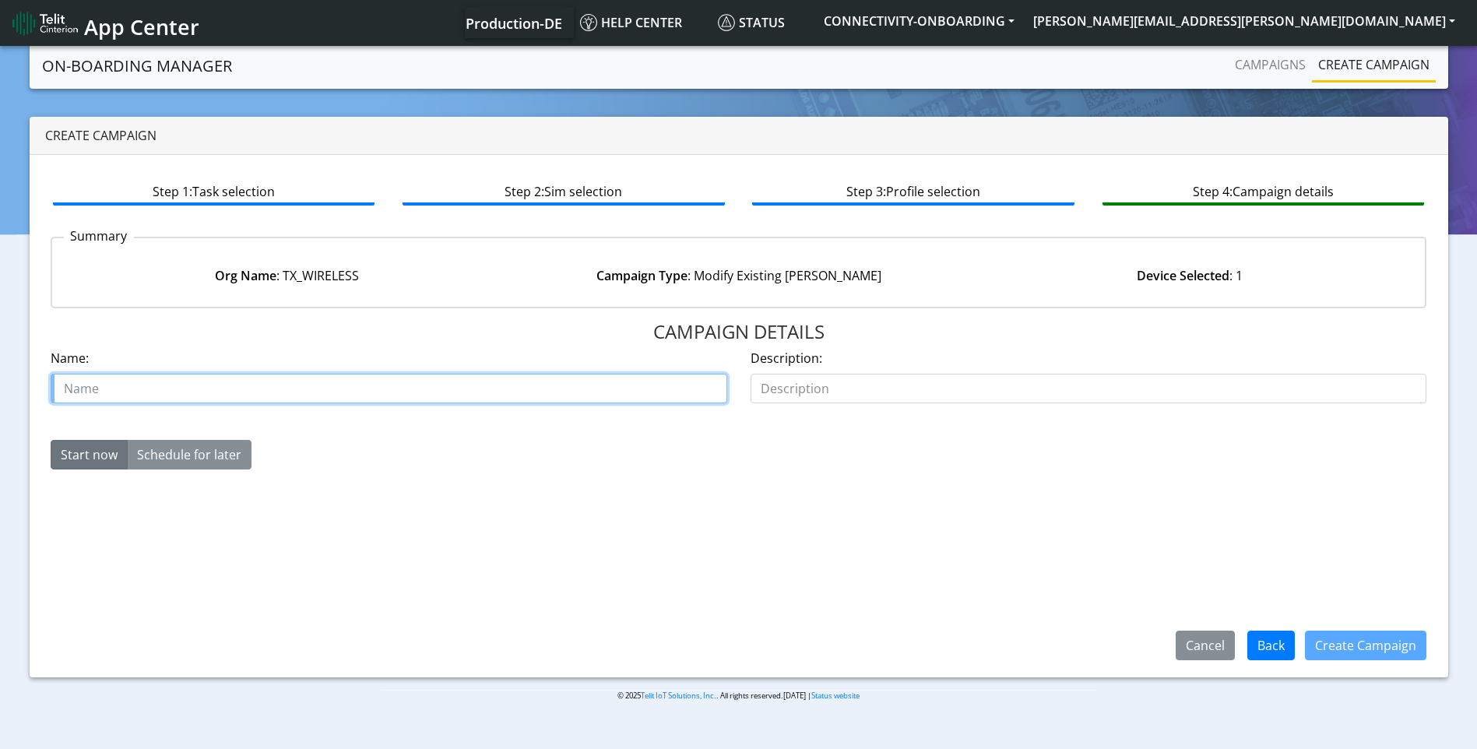
click at [427, 395] on input "text" at bounding box center [389, 389] width 676 height 30
paste input "00642701"
type input "tx wireless case 00642701"
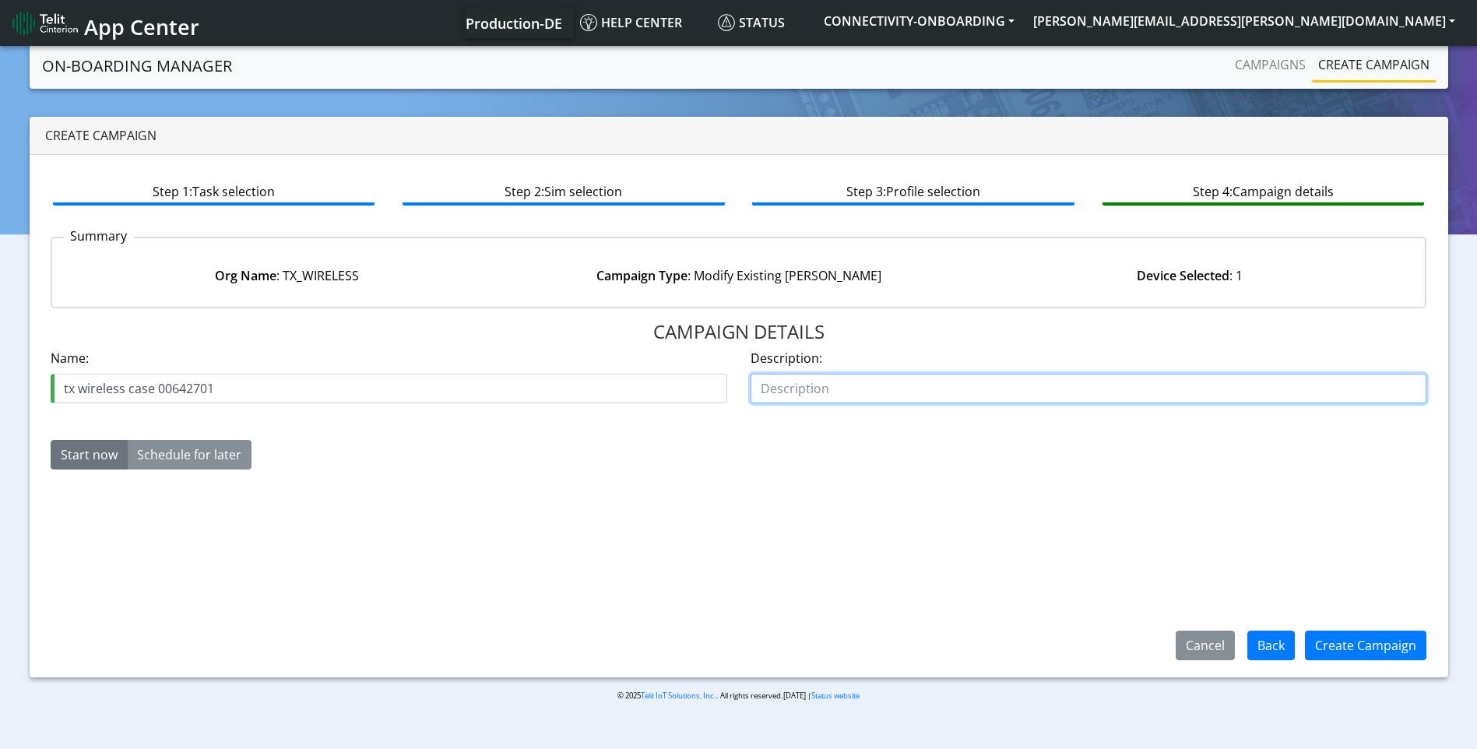
click at [951, 402] on input "text" at bounding box center [1088, 389] width 676 height 30
type input "test sim"
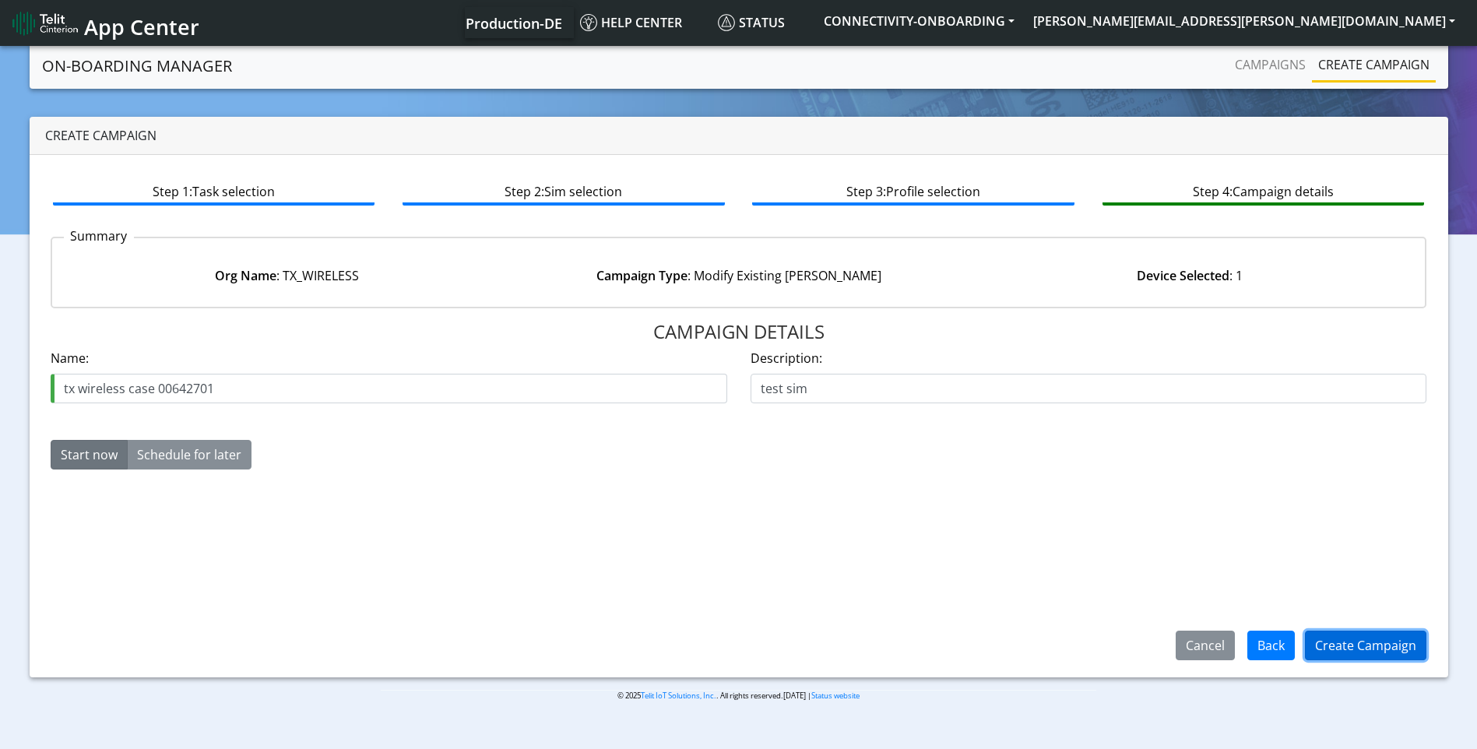
click at [1400, 631] on button "Create Campaign" at bounding box center [1365, 646] width 121 height 30
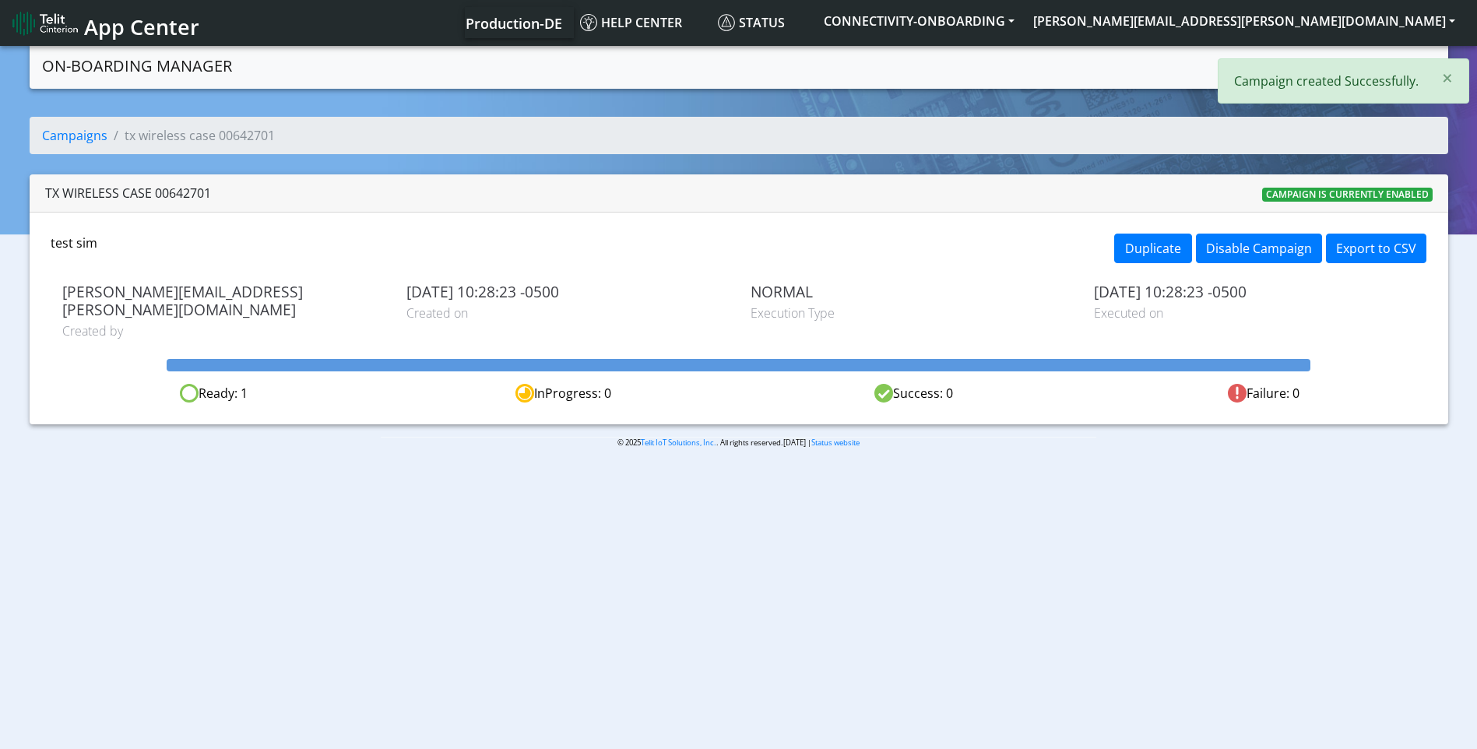
click at [1281, 61] on div "× Campaign created Successfully." at bounding box center [1343, 80] width 251 height 45
click at [1281, 61] on link "Campaigns" at bounding box center [1269, 64] width 83 height 31
